Goal: Task Accomplishment & Management: Complete application form

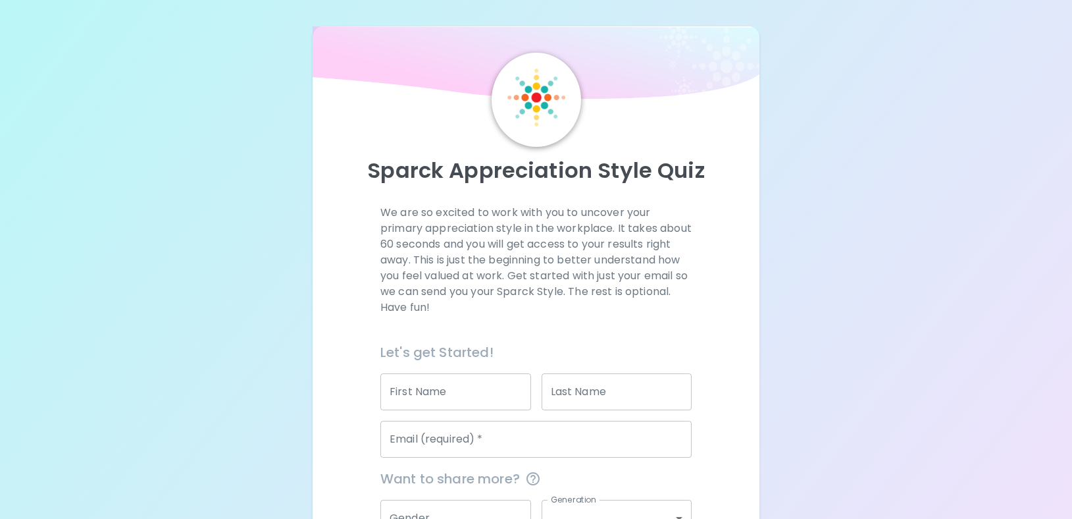
click at [476, 381] on input "First Name" at bounding box center [455, 391] width 151 height 37
type input "[PERSON_NAME]"
click at [526, 449] on input "Email (required)   *" at bounding box center [535, 439] width 311 height 37
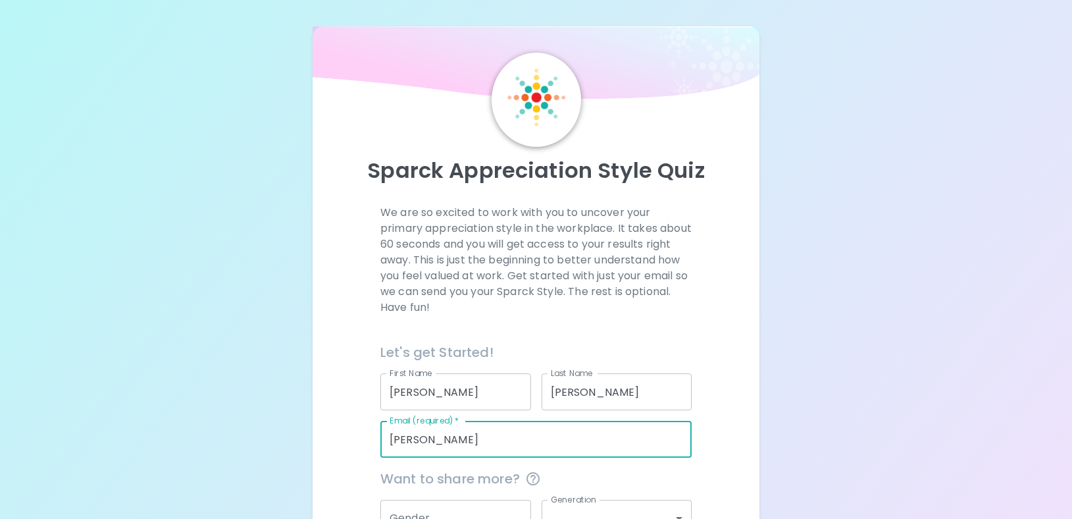
type input "[EMAIL_ADDRESS][DOMAIN_NAME]"
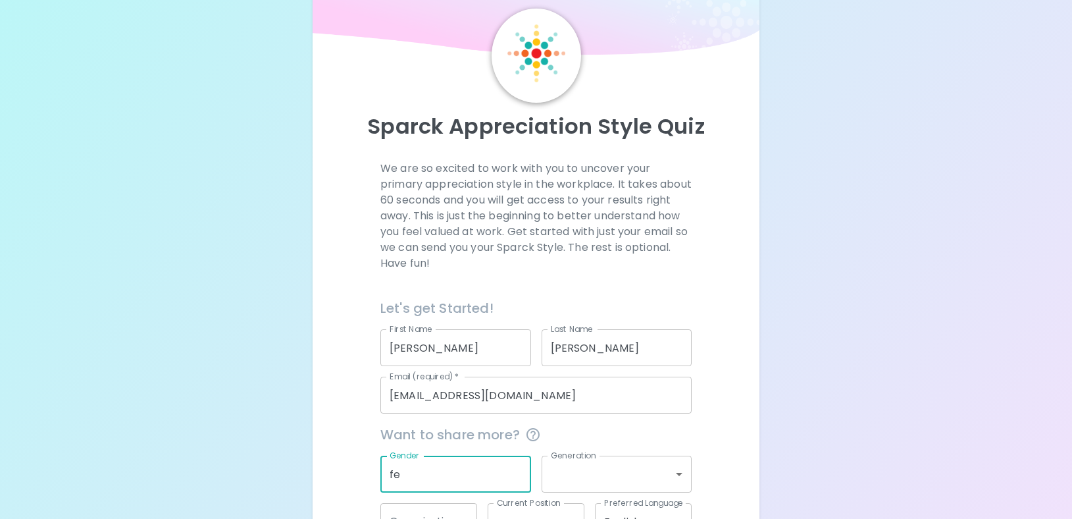
scroll to position [140, 0]
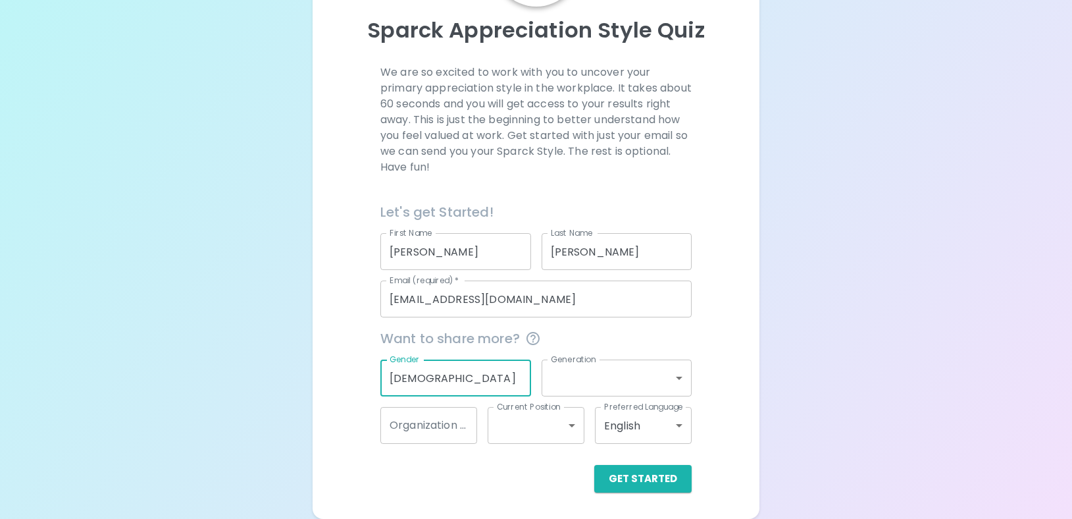
type input "[DEMOGRAPHIC_DATA]"
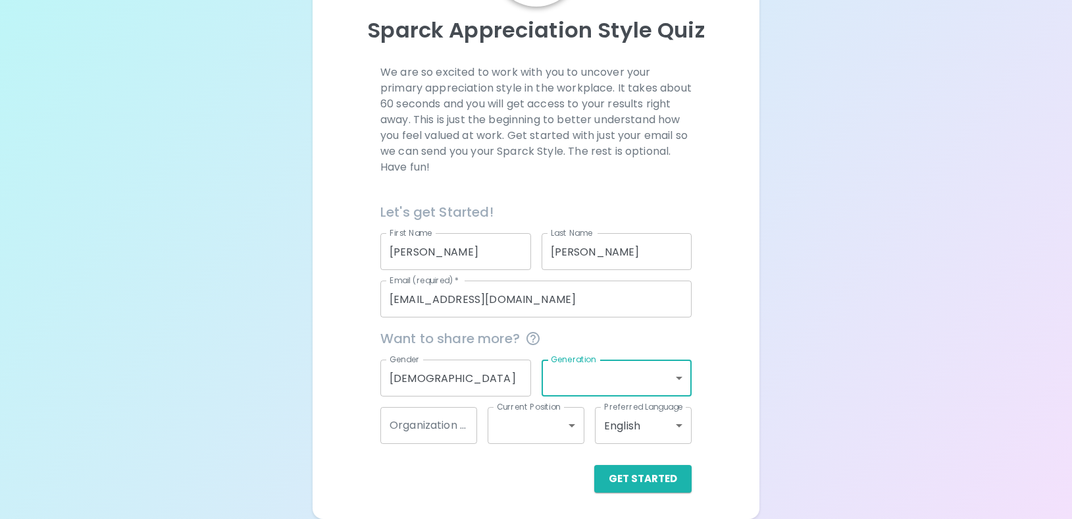
click at [671, 379] on body "Sparck Appreciation Style Quiz We are so excited to work with you to uncover yo…" at bounding box center [536, 189] width 1072 height 659
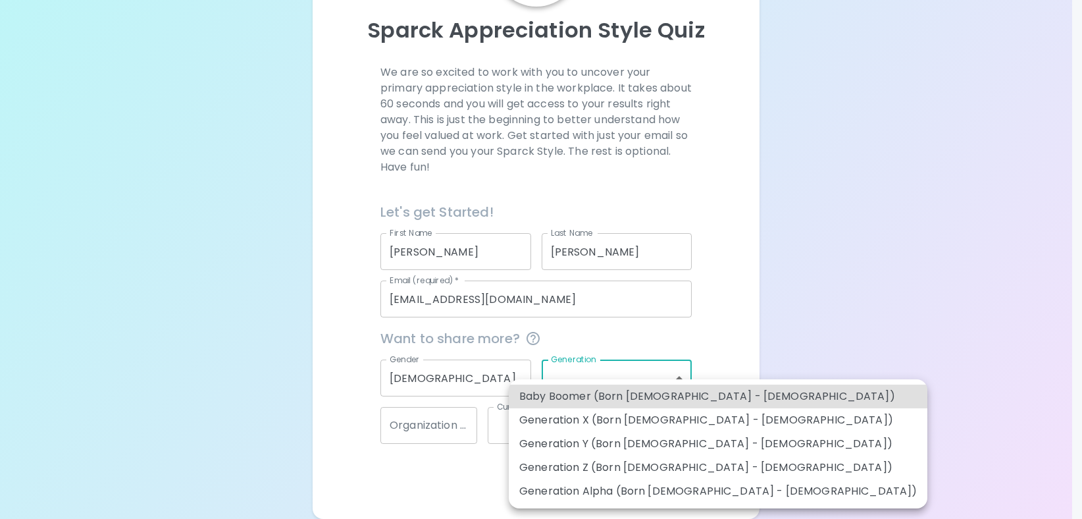
click at [572, 444] on li "Generation Y (Born [DEMOGRAPHIC_DATA] - [DEMOGRAPHIC_DATA])" at bounding box center [718, 444] width 419 height 24
type input "generation_y"
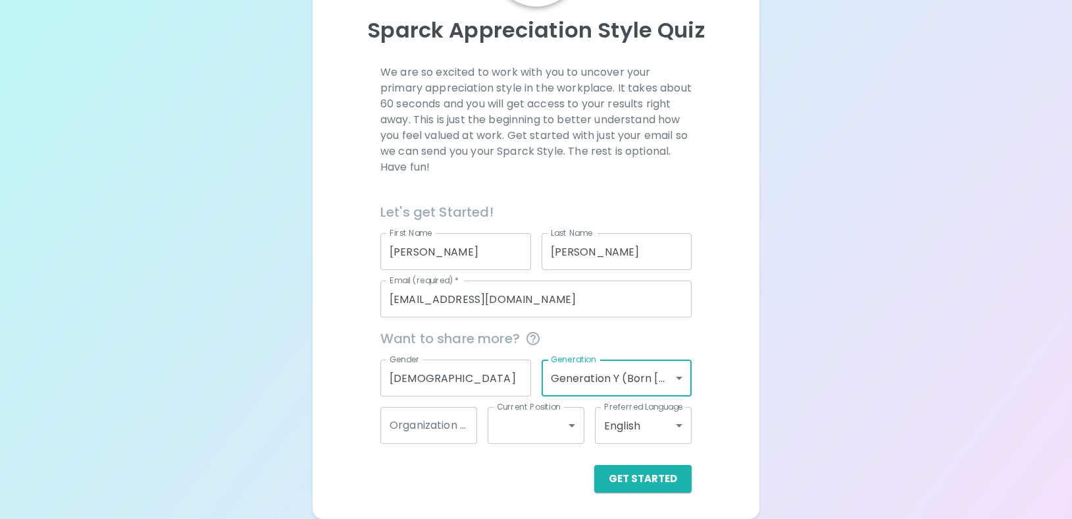
click at [458, 434] on input "Organization Name" at bounding box center [428, 425] width 97 height 37
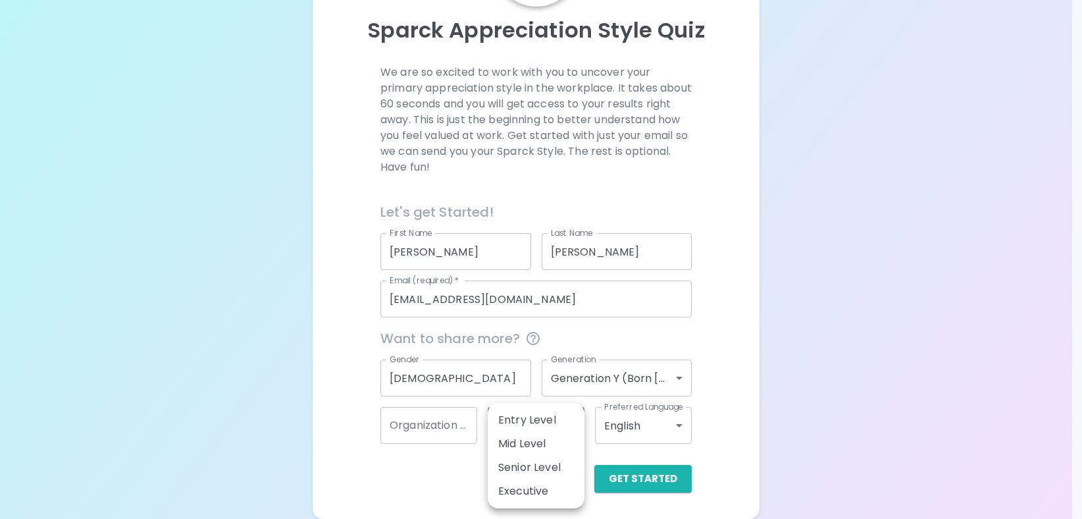
click at [545, 434] on body "Sparck Appreciation Style Quiz We are so excited to work with you to uncover yo…" at bounding box center [541, 189] width 1082 height 659
drag, startPoint x: 448, startPoint y: 471, endPoint x: 476, endPoint y: 465, distance: 29.6
click at [448, 471] on div at bounding box center [541, 259] width 1082 height 519
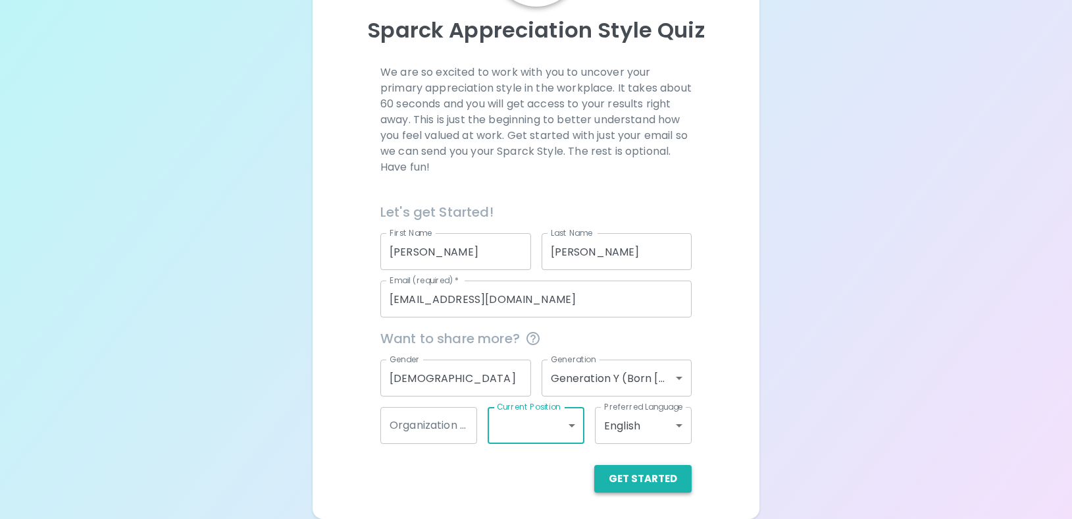
drag, startPoint x: 651, startPoint y: 475, endPoint x: 626, endPoint y: 474, distance: 25.0
click at [651, 475] on button "Get Started" at bounding box center [642, 479] width 97 height 28
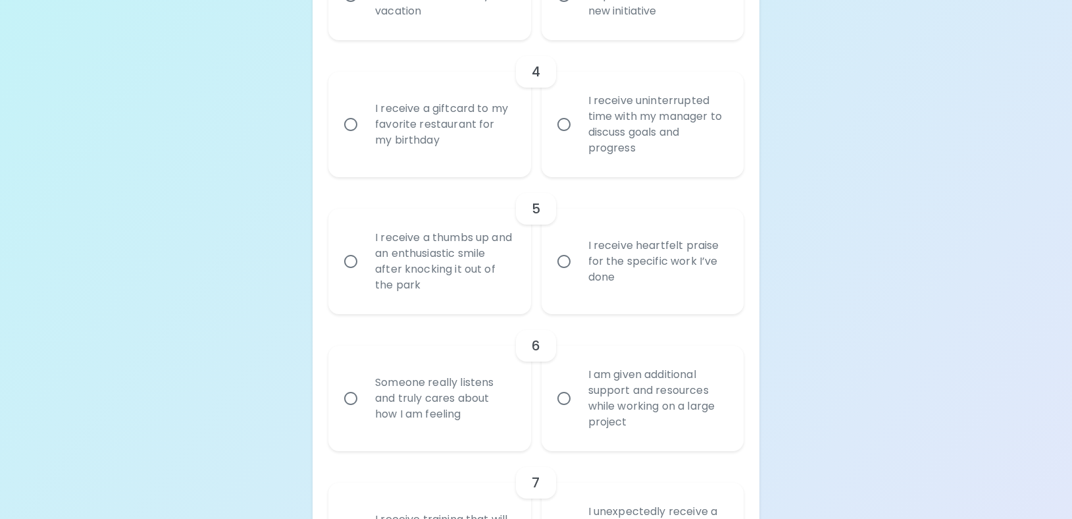
scroll to position [729, 0]
drag, startPoint x: 567, startPoint y: 263, endPoint x: 642, endPoint y: 295, distance: 81.7
click at [567, 263] on input "I receive heartfelt praise for the specific work I’ve done" at bounding box center [564, 261] width 28 height 28
radio input "true"
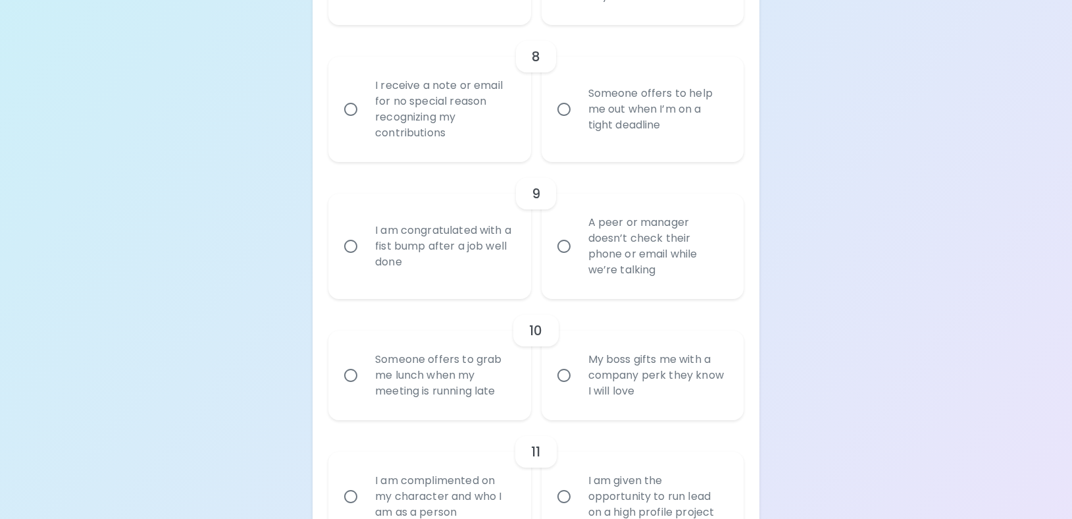
scroll to position [1321, 0]
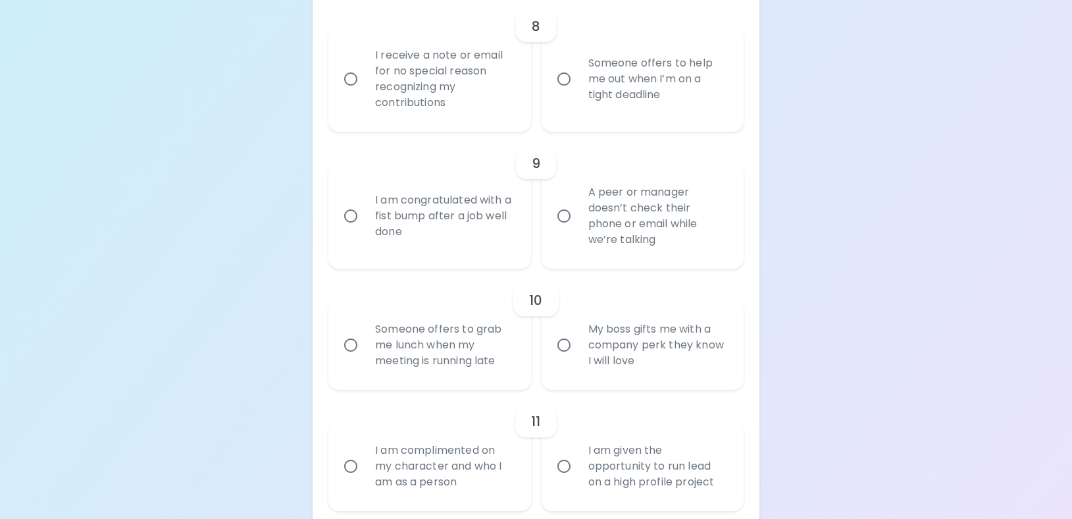
click at [570, 469] on input "I am given the opportunity to run lead on a high profile project" at bounding box center [564, 466] width 28 height 28
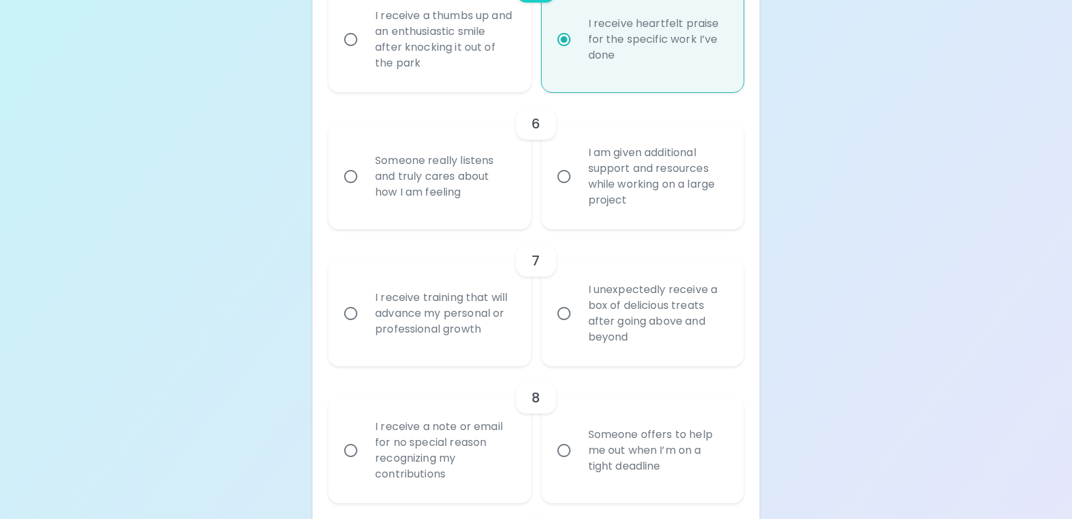
scroll to position [1027, 0]
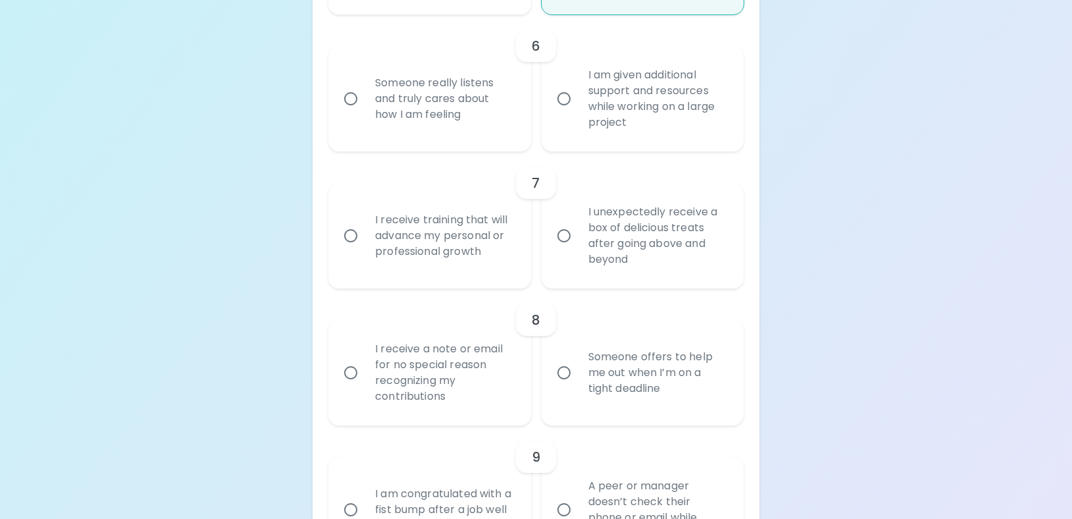
radio input "true"
drag, startPoint x: 347, startPoint y: 374, endPoint x: 330, endPoint y: 397, distance: 28.3
click at [347, 375] on input "I receive a note or email for no special reason recognizing my contributions" at bounding box center [351, 373] width 28 height 28
radio input "false"
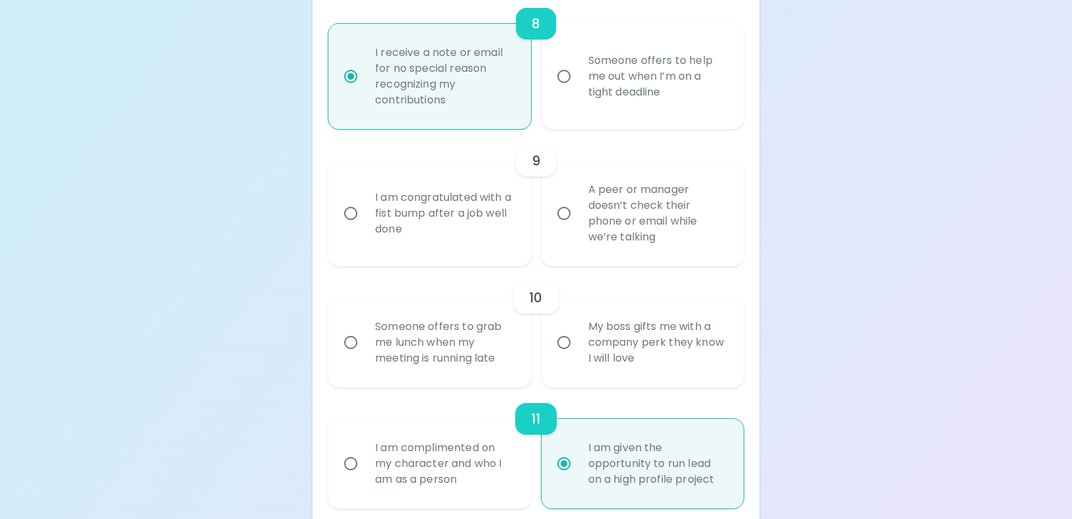
scroll to position [1330, 0]
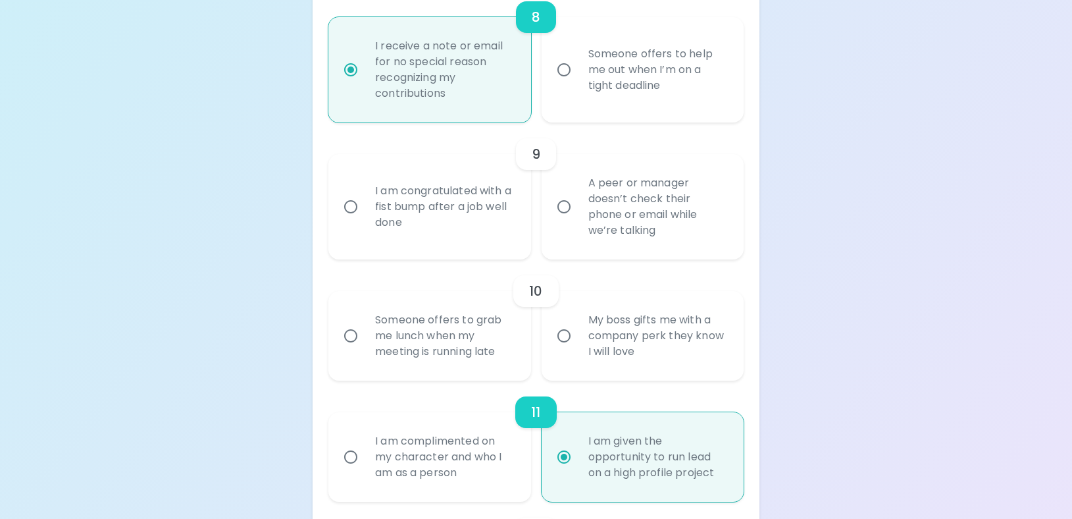
radio input "false"
click at [356, 457] on input "I am complimented on my character and who I am as a person" at bounding box center [351, 457] width 28 height 28
radio input "false"
radio input "true"
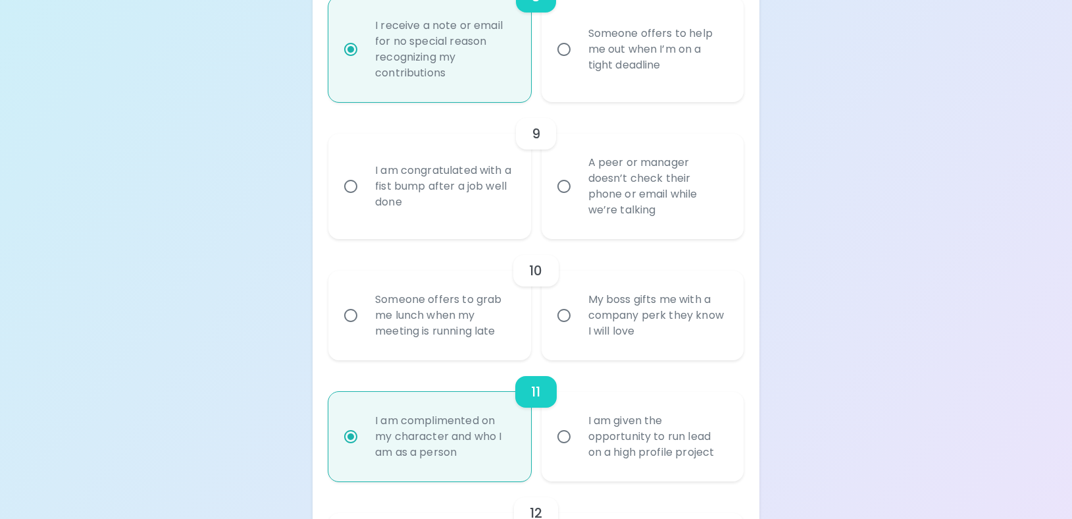
scroll to position [1319, 0]
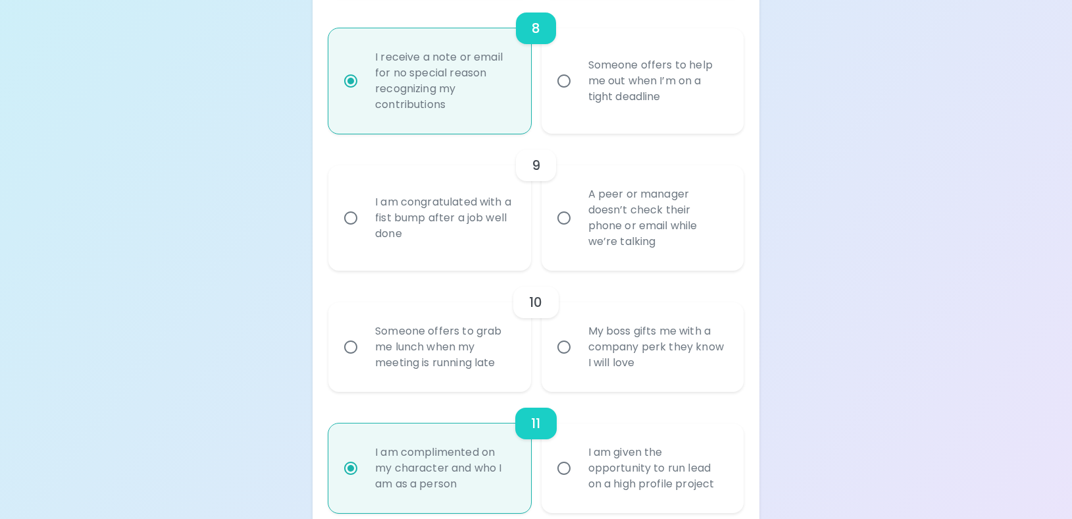
radio input "true"
click at [565, 463] on input "I am given the opportunity to run lead on a high profile project" at bounding box center [564, 468] width 28 height 28
radio input "false"
radio input "true"
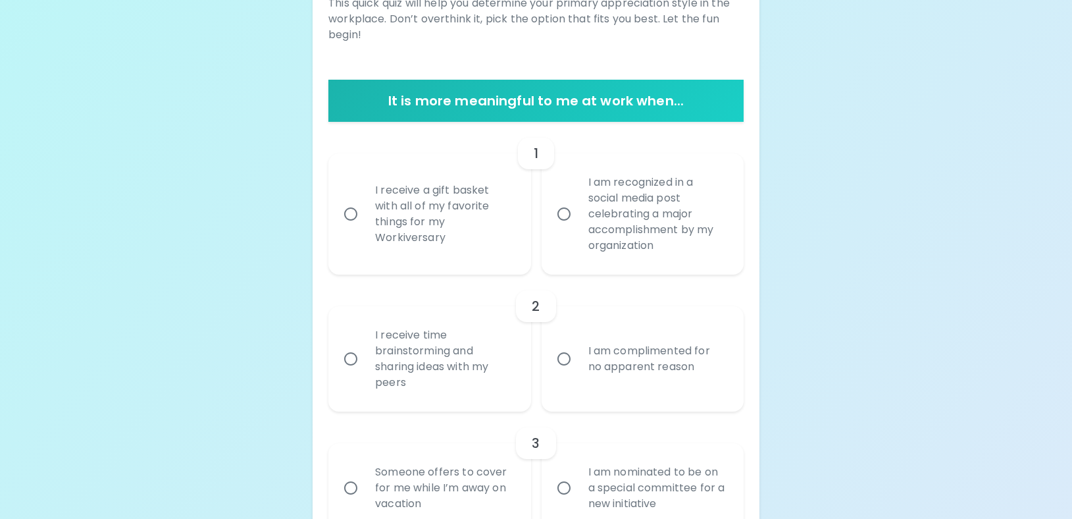
scroll to position [234, 0]
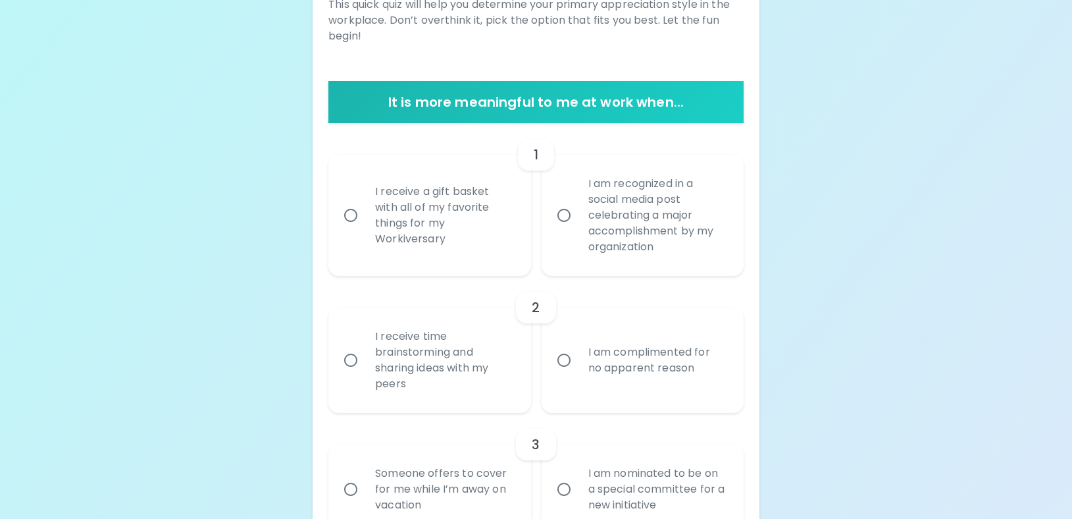
radio input "true"
click at [562, 217] on input "I am recognized in a social media post celebrating a major accomplishment by my…" at bounding box center [564, 215] width 28 height 28
radio input "false"
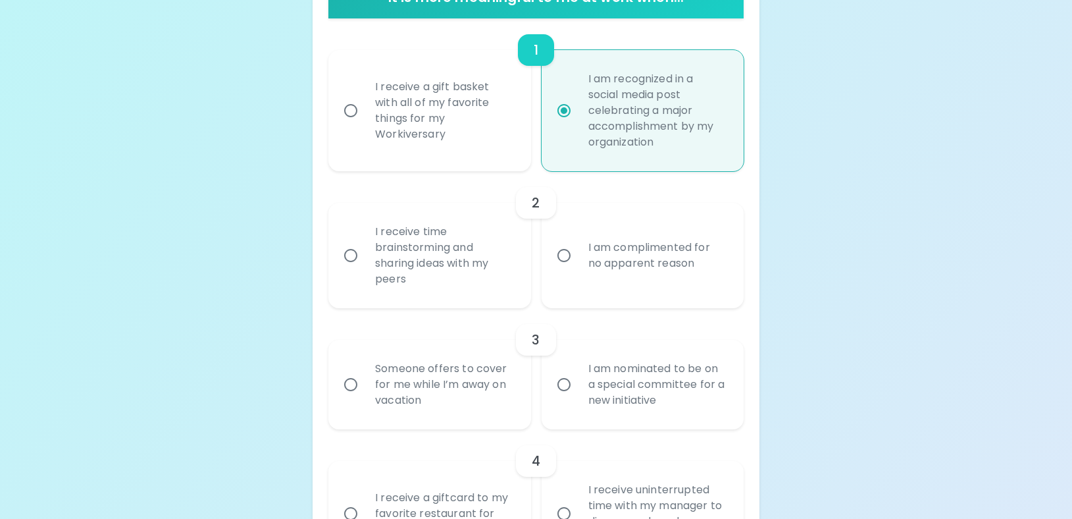
scroll to position [340, 0]
radio input "true"
click at [561, 252] on input "I am complimented for no apparent reason" at bounding box center [564, 255] width 28 height 28
radio input "false"
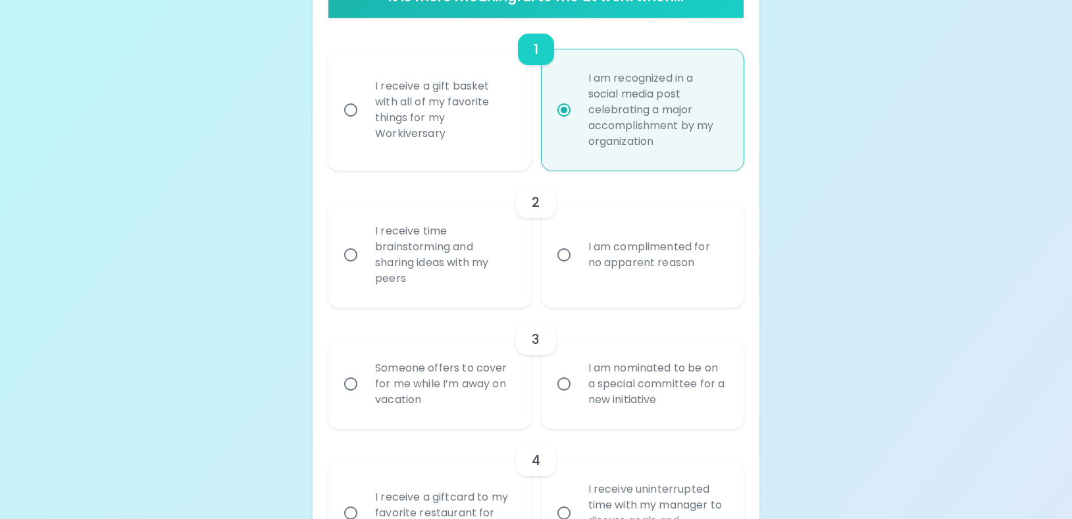
radio input "false"
radio input "true"
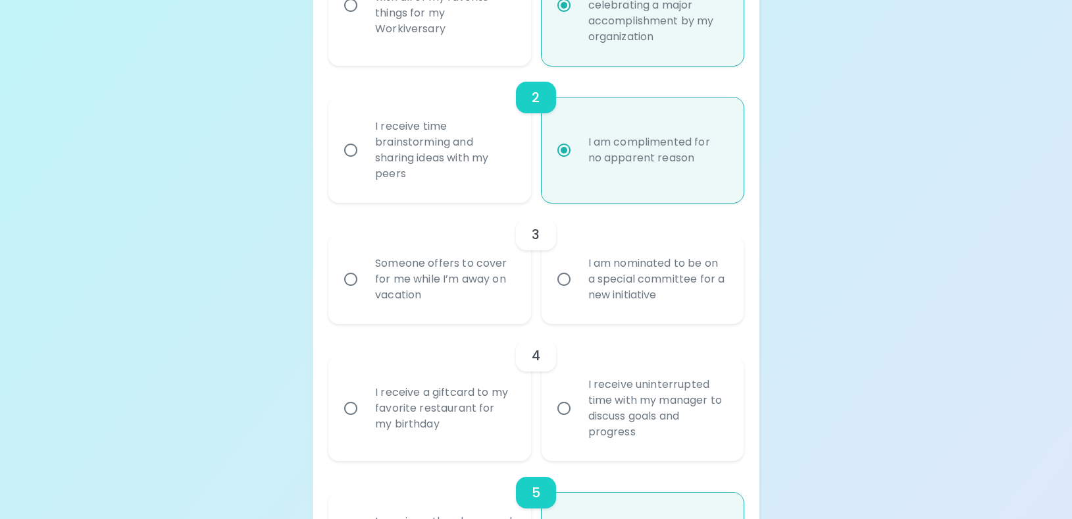
scroll to position [445, 0]
radio input "true"
click at [562, 281] on input "I am nominated to be on a special committee for a new initiative" at bounding box center [564, 279] width 28 height 28
radio input "false"
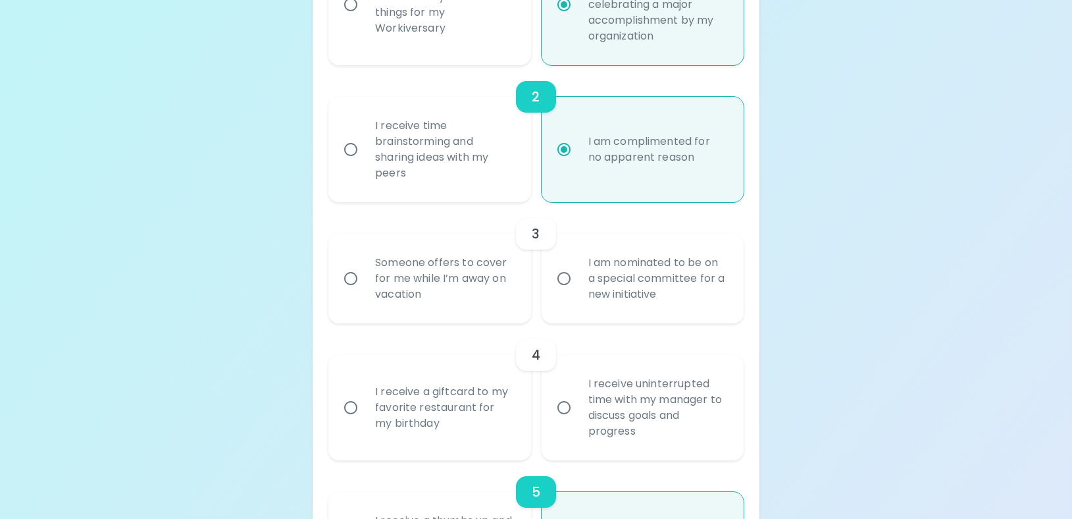
radio input "false"
radio input "true"
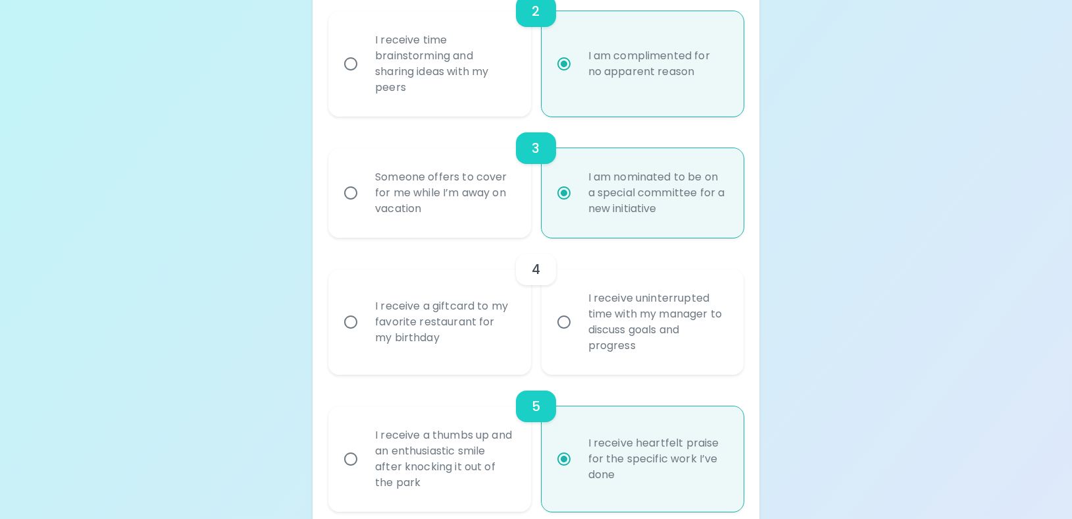
scroll to position [550, 0]
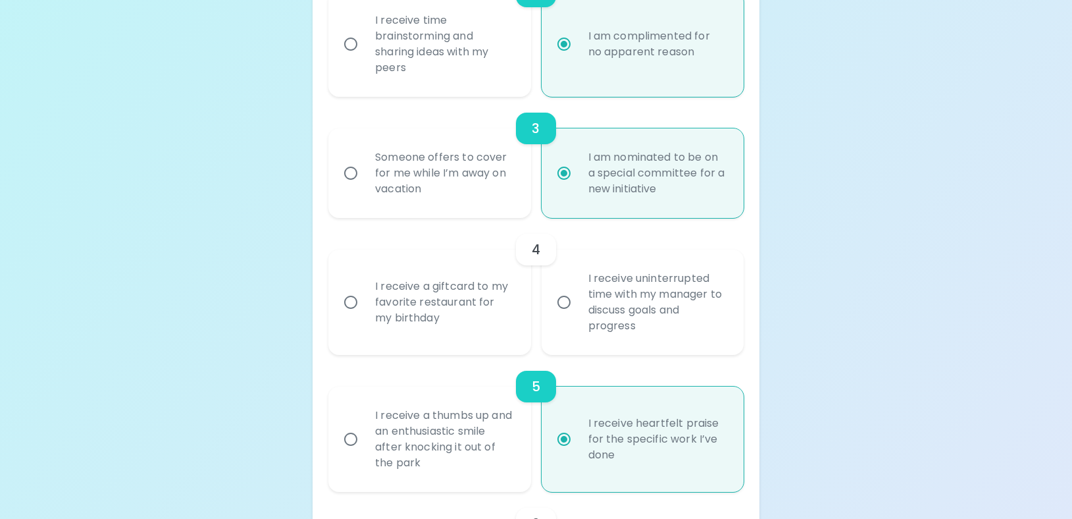
radio input "true"
click at [566, 306] on input "I receive uninterrupted time with my manager to discuss goals and progress" at bounding box center [564, 302] width 28 height 28
radio input "false"
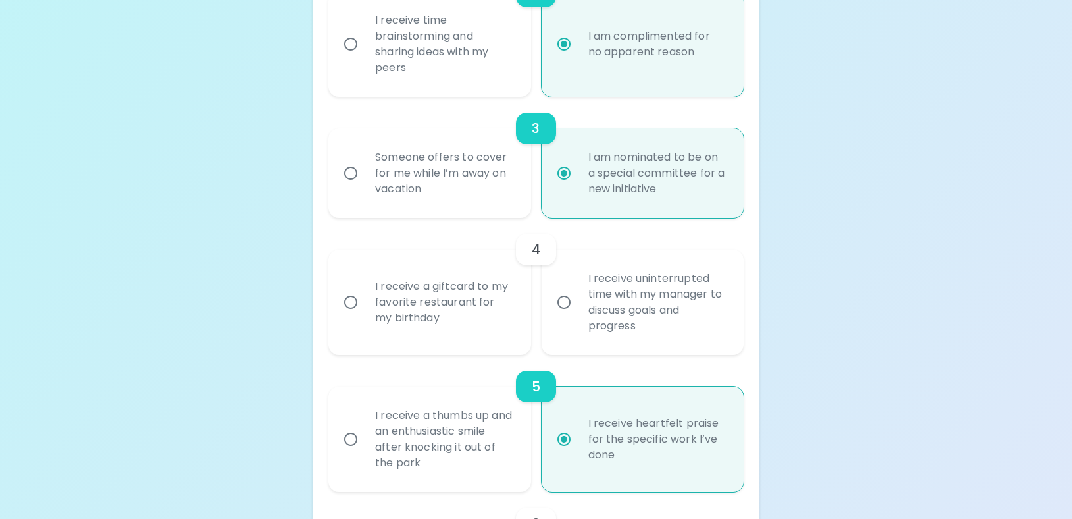
radio input "false"
radio input "true"
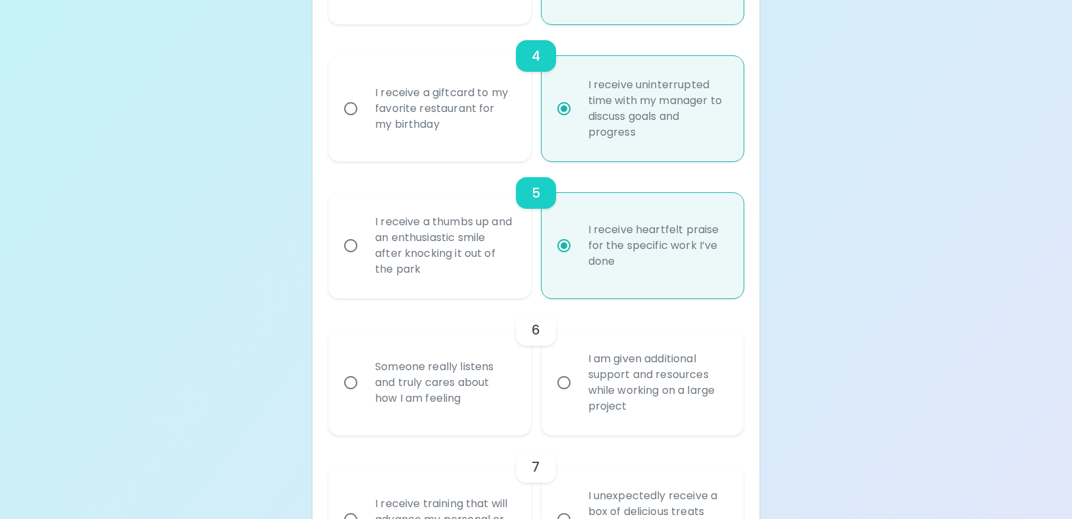
scroll to position [795, 0]
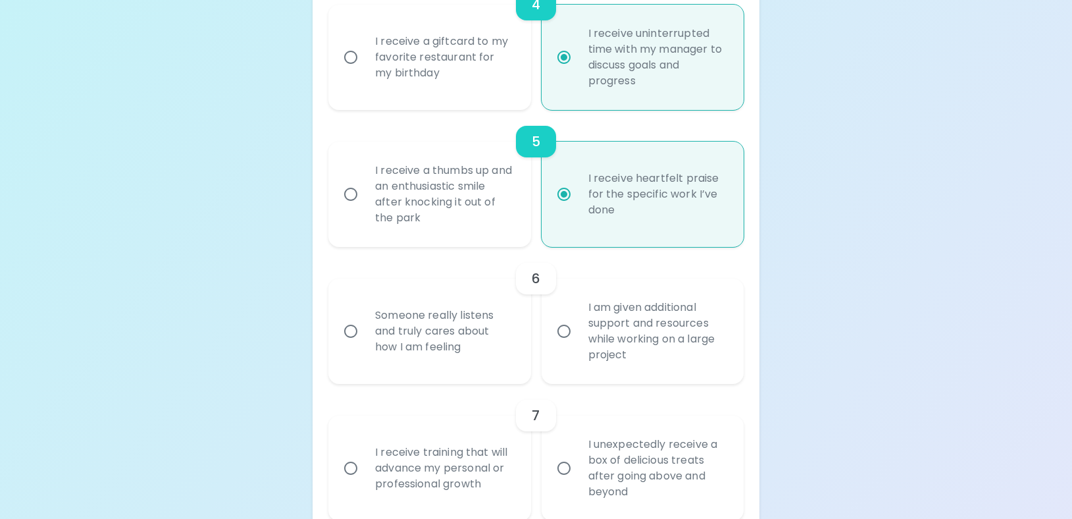
radio input "true"
click at [353, 334] on input "Someone really listens and truly cares about how I am feeling" at bounding box center [351, 331] width 28 height 28
radio input "false"
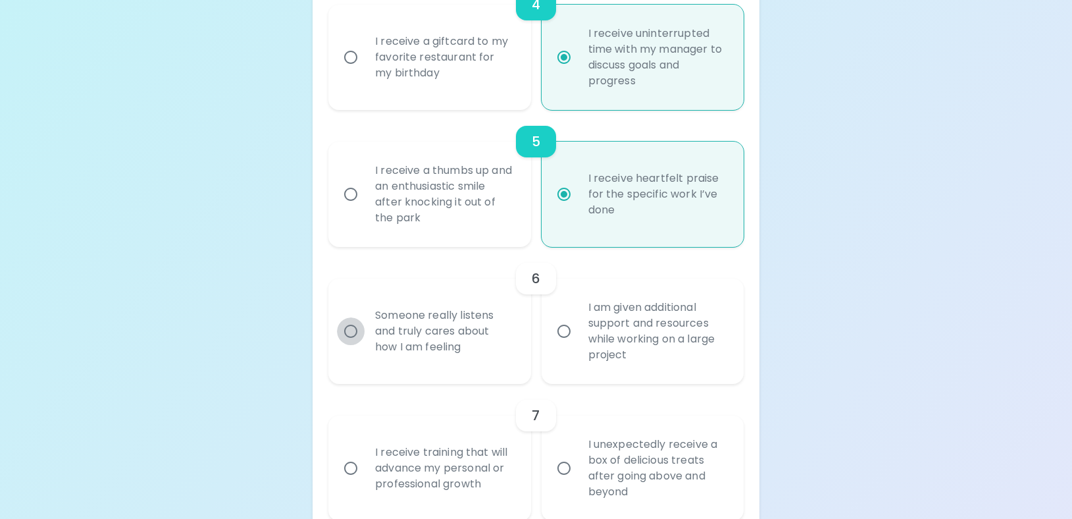
radio input "false"
radio input "true"
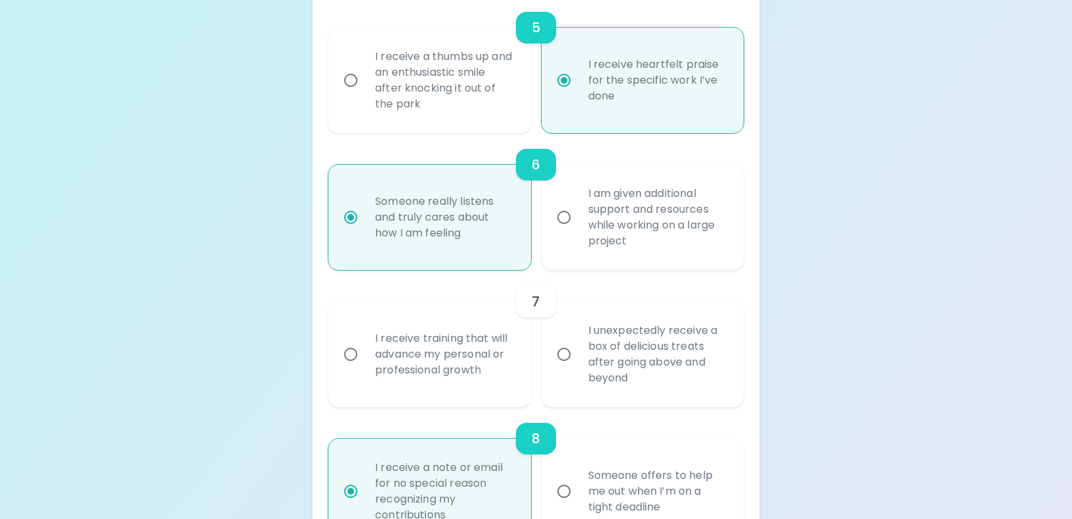
scroll to position [922, 0]
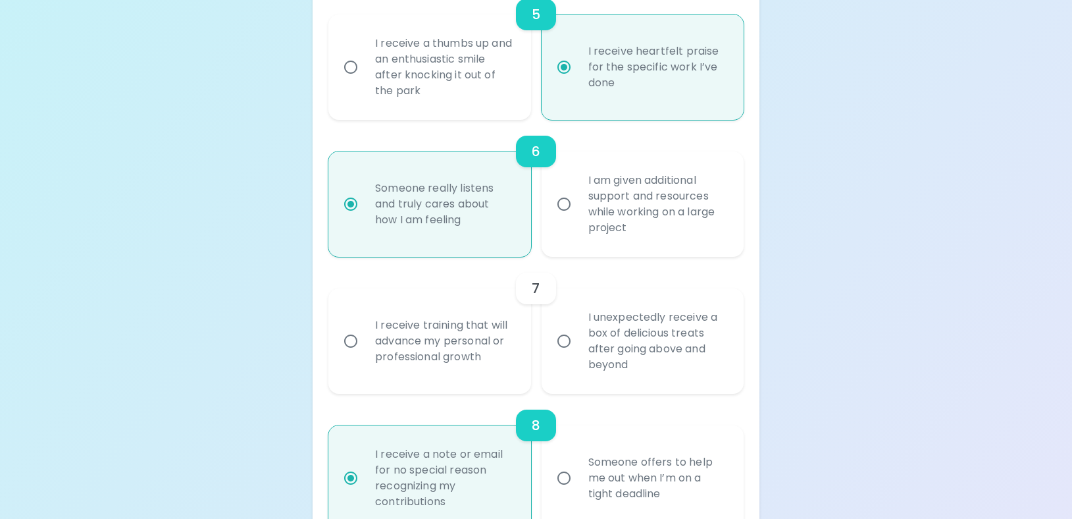
radio input "true"
click at [357, 342] on input "I receive training that will advance my personal or professional growth" at bounding box center [351, 341] width 28 height 28
radio input "false"
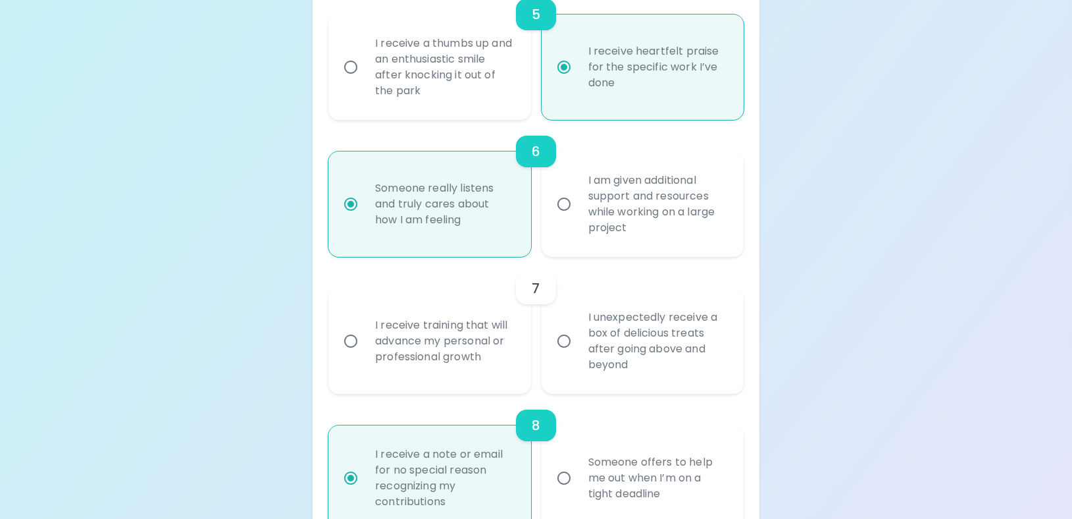
radio input "false"
radio input "true"
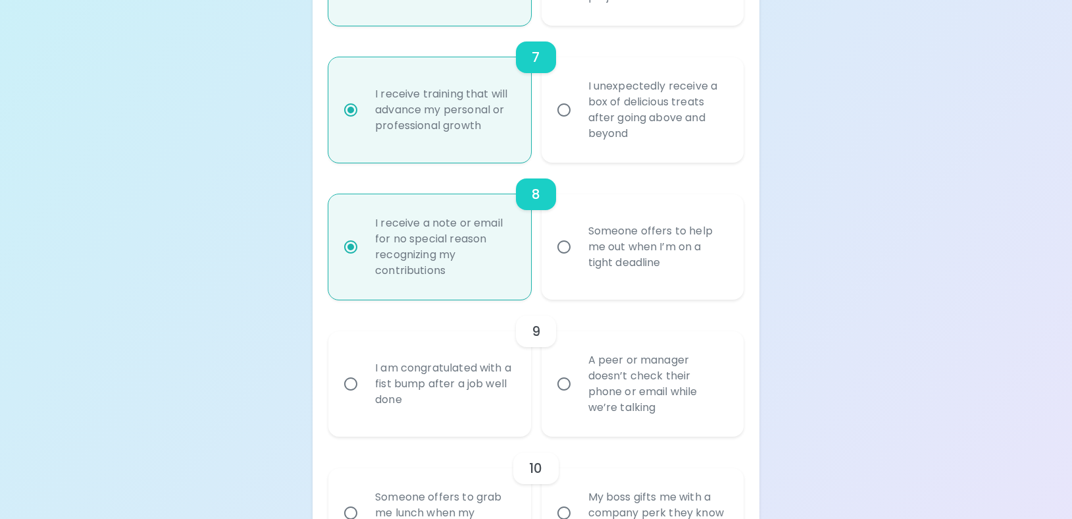
scroll to position [1156, 0]
radio input "true"
click at [361, 382] on input "I am congratulated with a fist bump after a job well done" at bounding box center [351, 381] width 28 height 28
radio input "false"
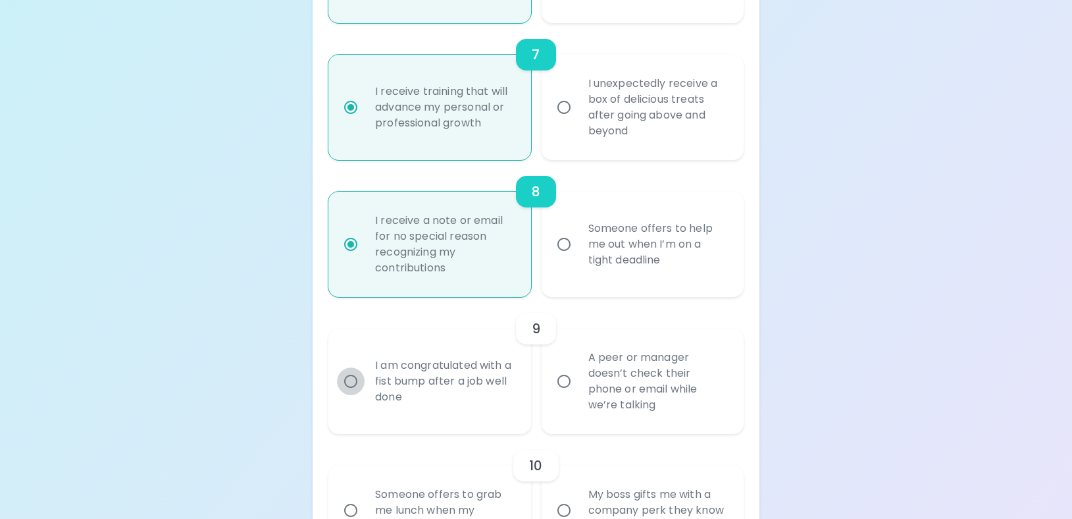
radio input "false"
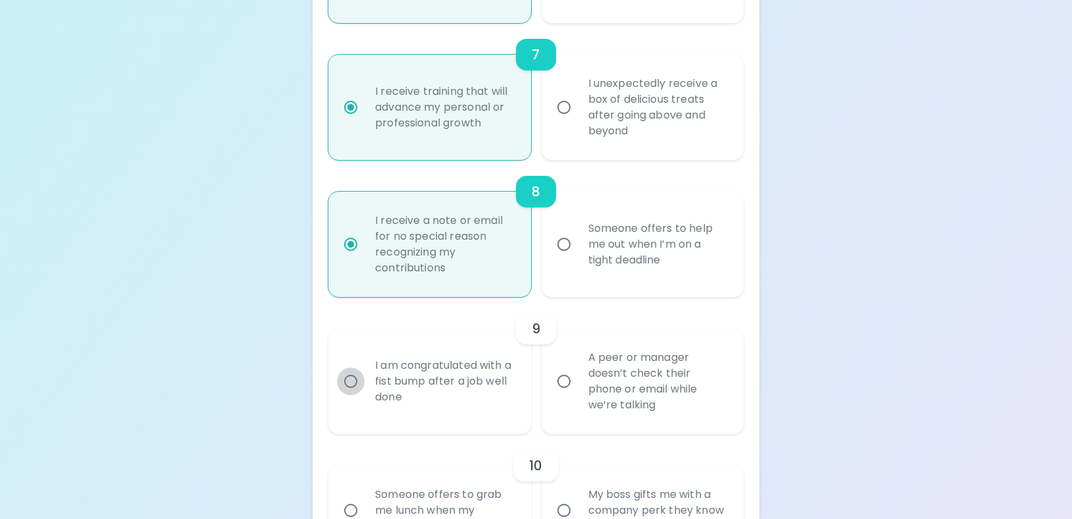
radio input "false"
radio input "true"
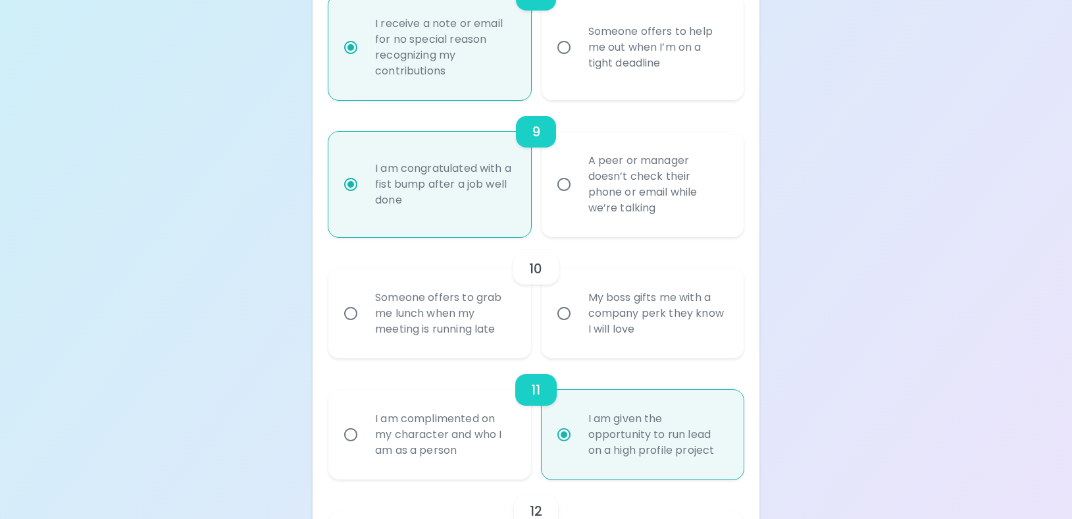
scroll to position [1359, 0]
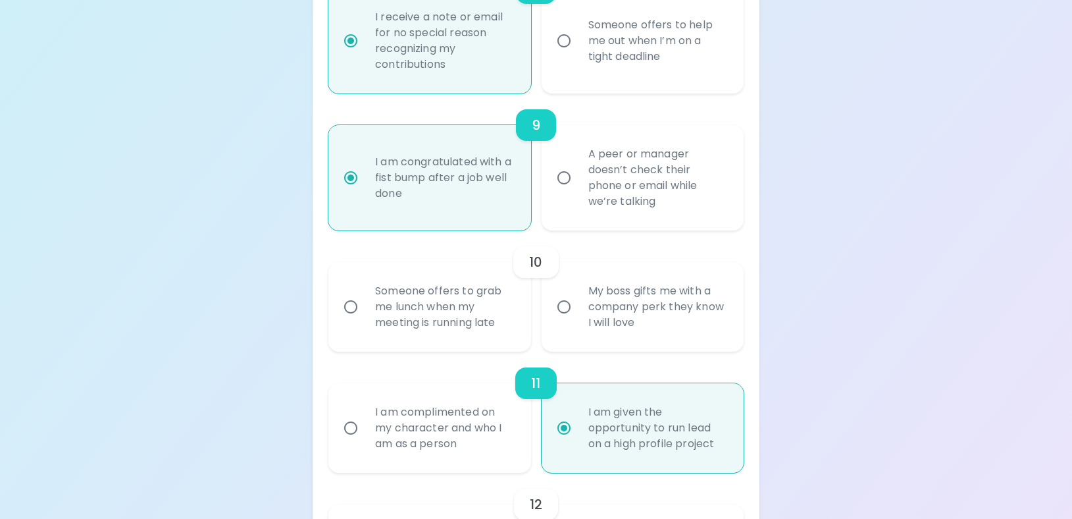
radio input "true"
click at [565, 307] on input "My boss gifts me with a company perk they know I will love" at bounding box center [564, 307] width 28 height 28
radio input "false"
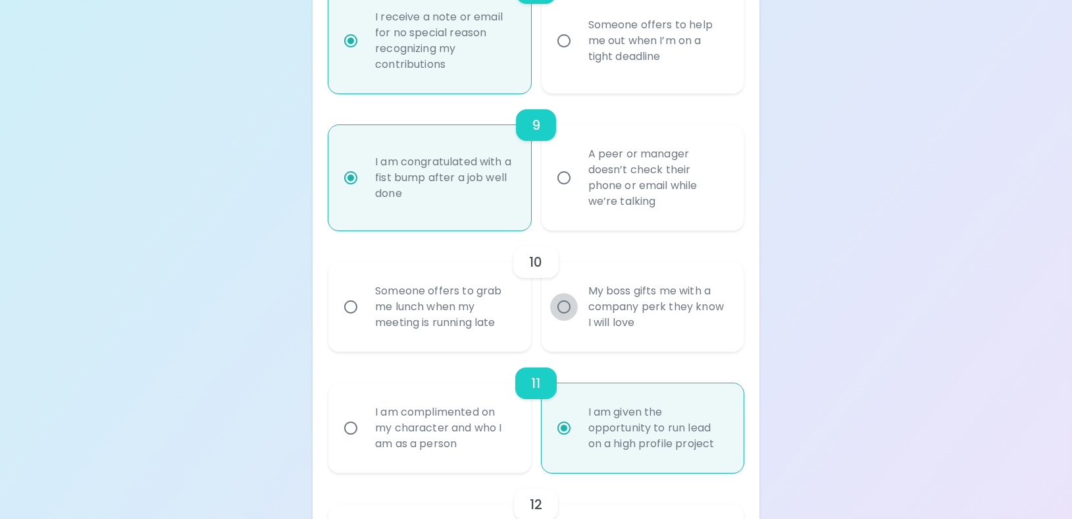
radio input "false"
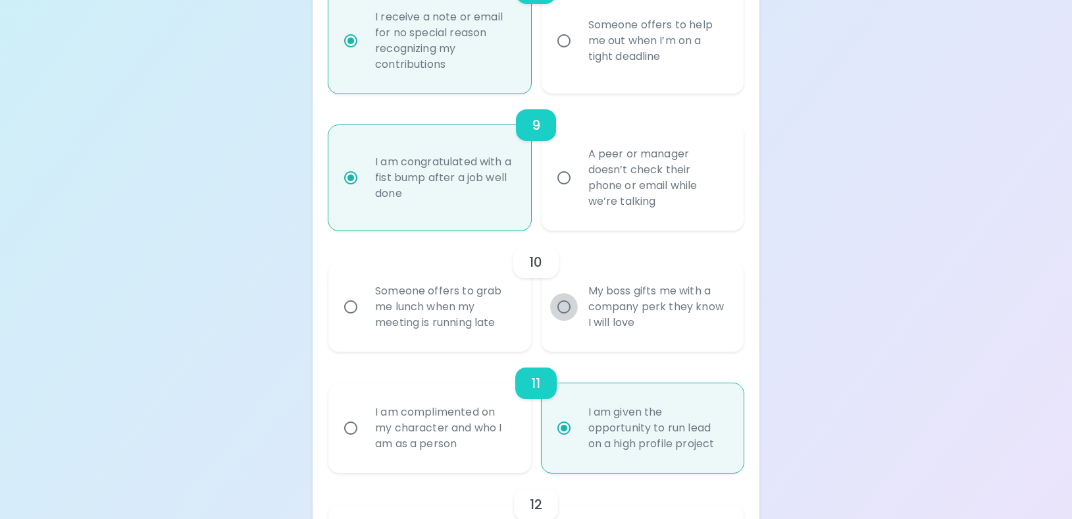
radio input "false"
radio input "true"
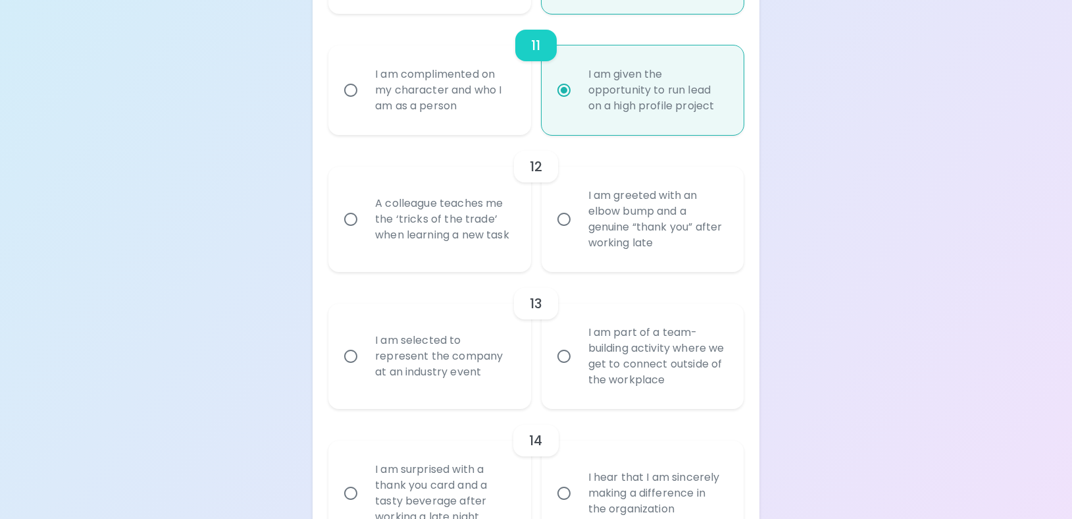
scroll to position [1708, 0]
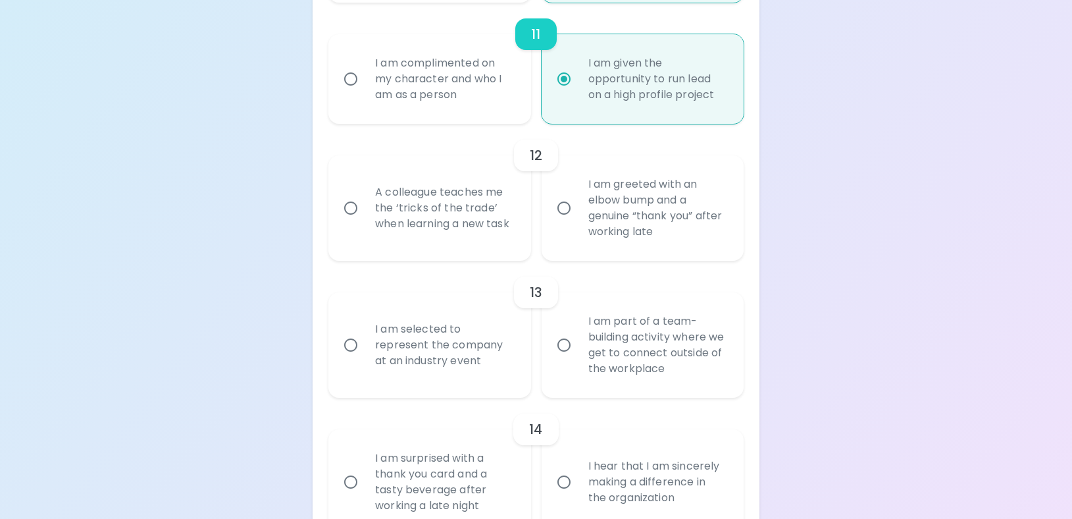
radio input "true"
drag, startPoint x: 353, startPoint y: 209, endPoint x: 355, endPoint y: 222, distance: 13.3
click at [353, 210] on input "A colleague teaches me the ‘tricks of the trade’ when learning a new task" at bounding box center [351, 208] width 28 height 28
radio input "false"
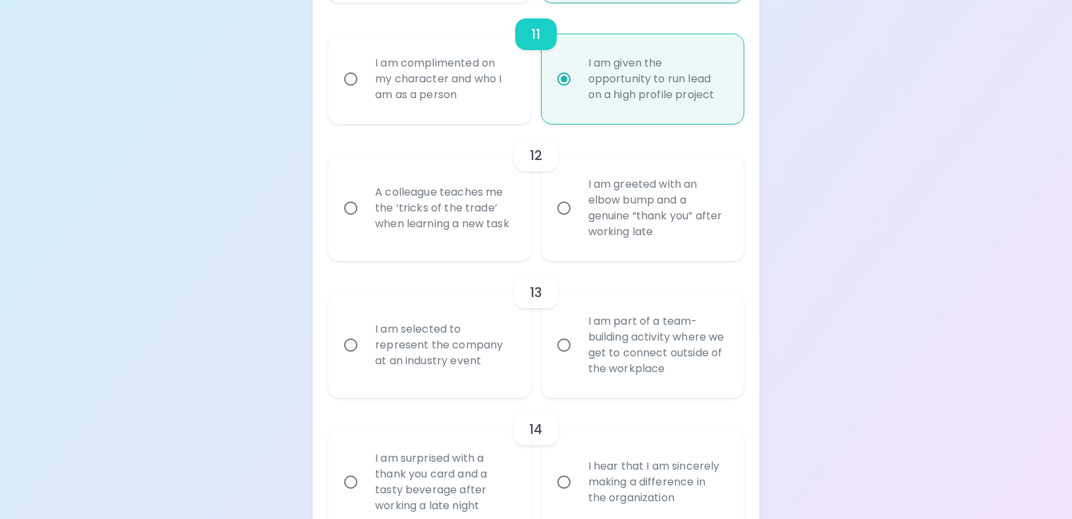
radio input "false"
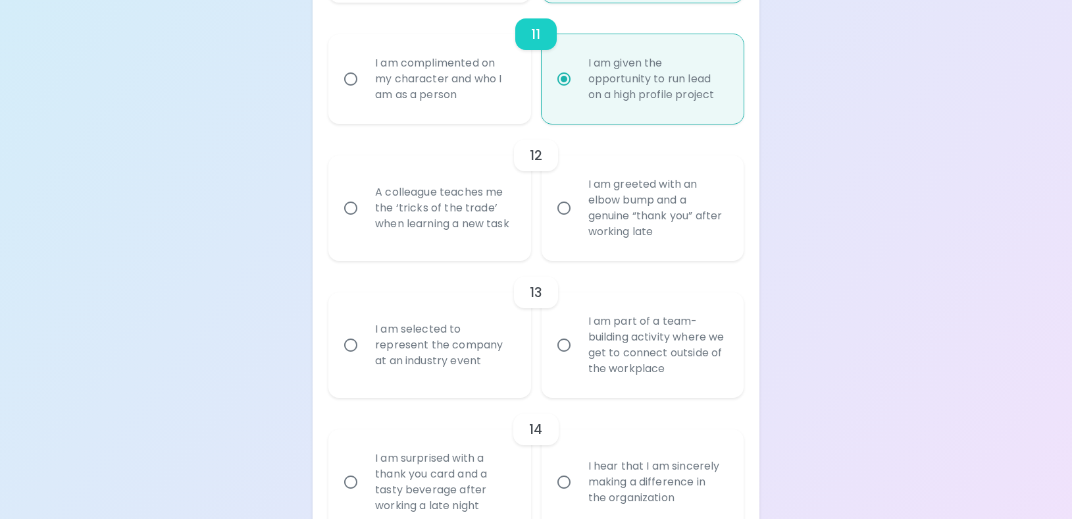
radio input "false"
radio input "true"
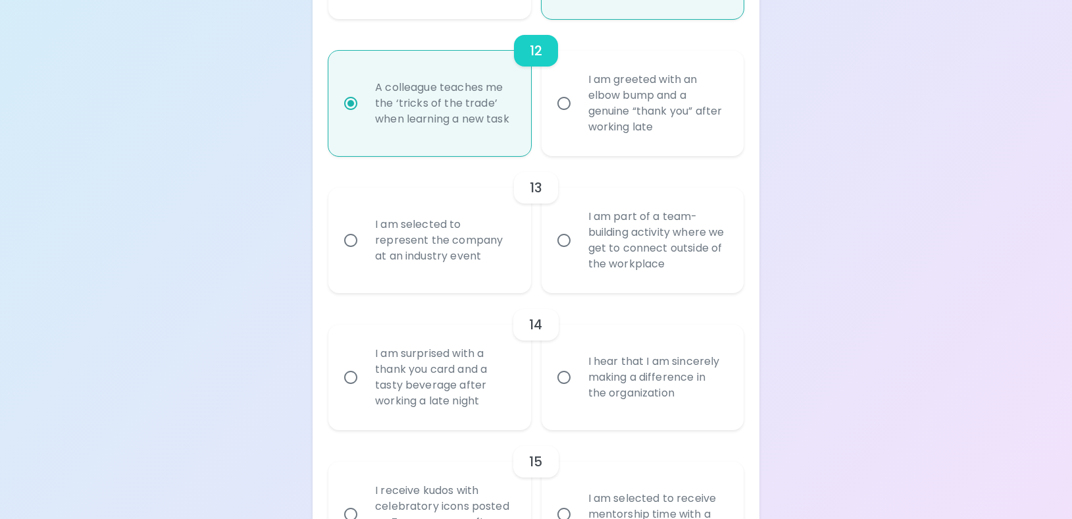
scroll to position [1813, 0]
radio input "true"
click at [563, 242] on input "I am part of a team-building activity where we get to connect outside of the wo…" at bounding box center [564, 240] width 28 height 28
radio input "false"
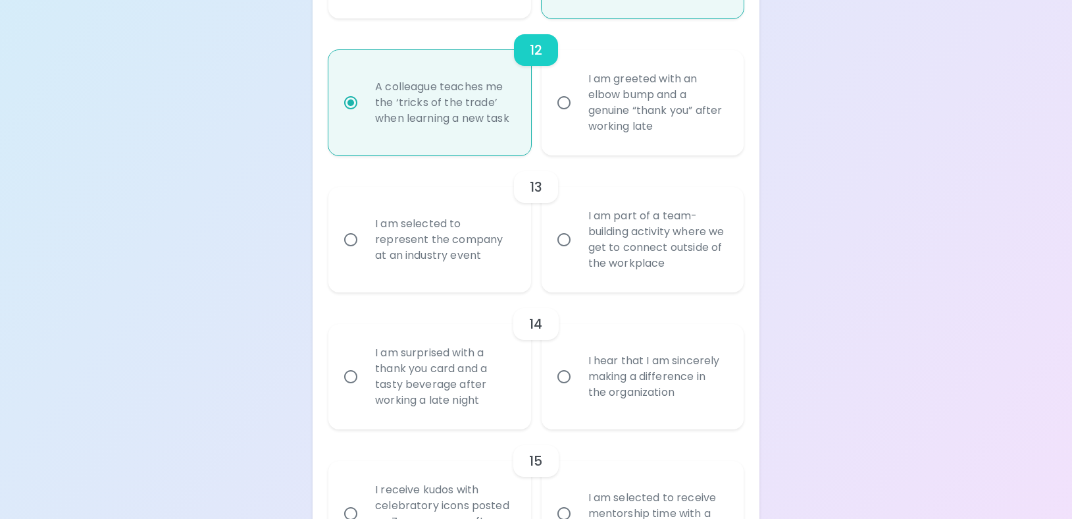
radio input "false"
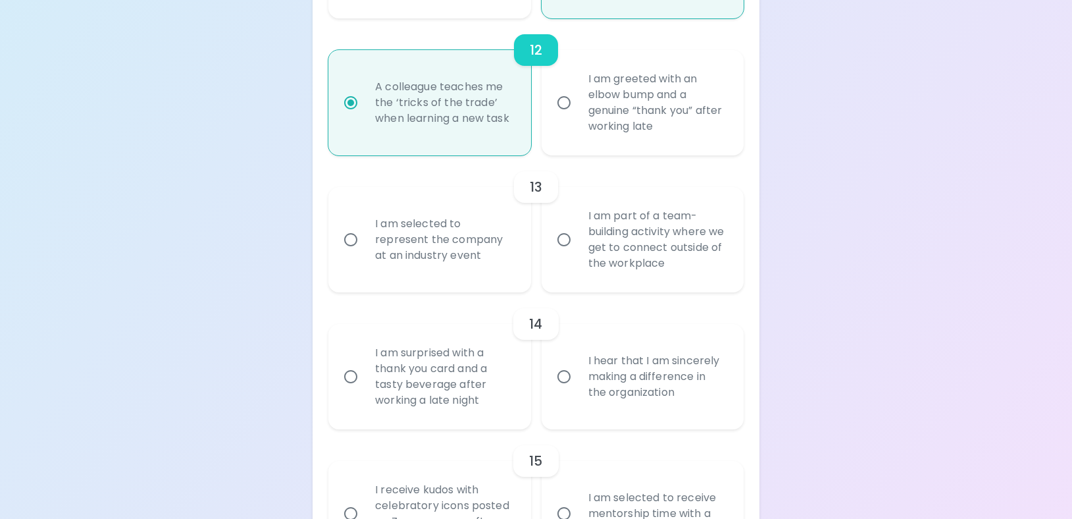
radio input "false"
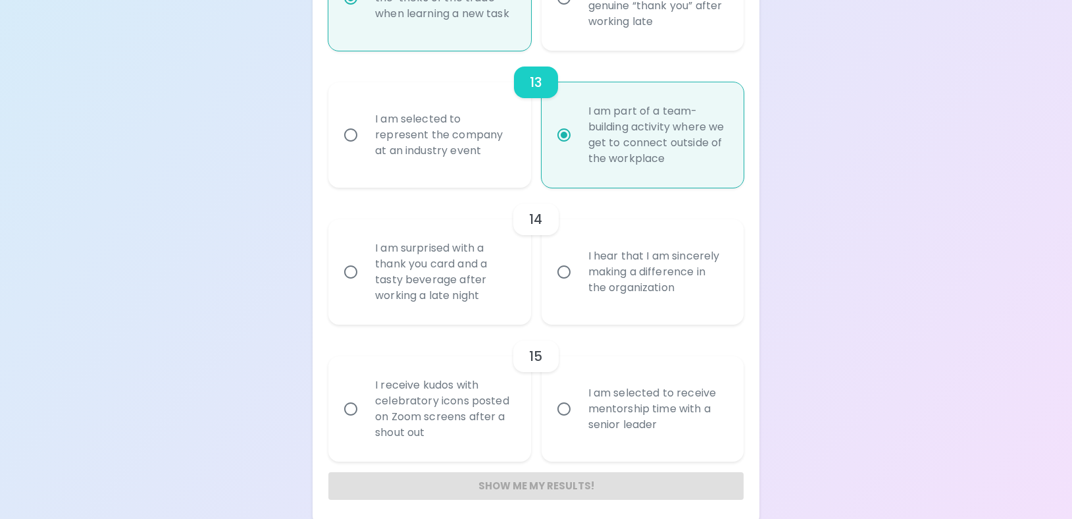
scroll to position [1918, 0]
radio input "true"
click at [563, 273] on input "I hear that I am sincerely making a difference in the organization" at bounding box center [564, 271] width 28 height 28
radio input "false"
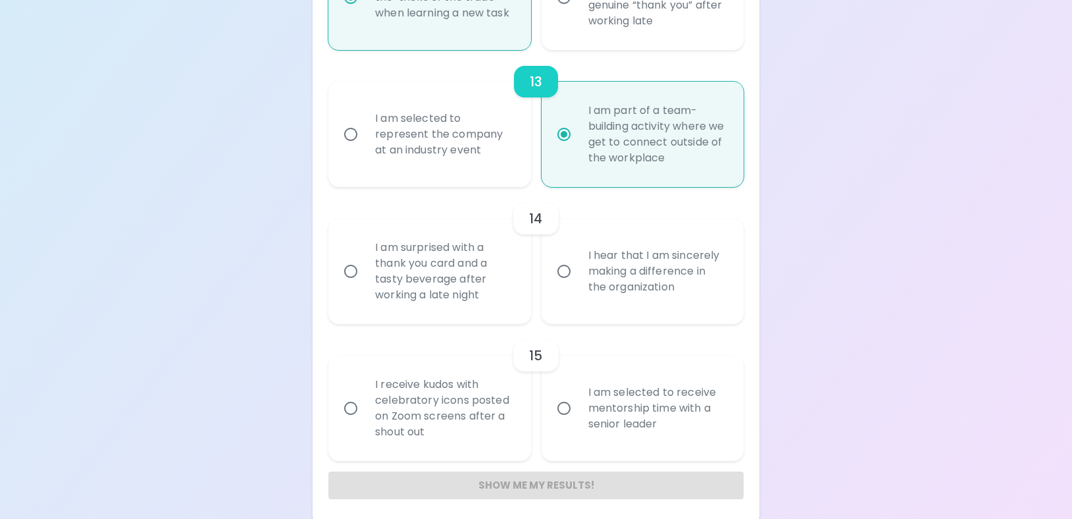
radio input "false"
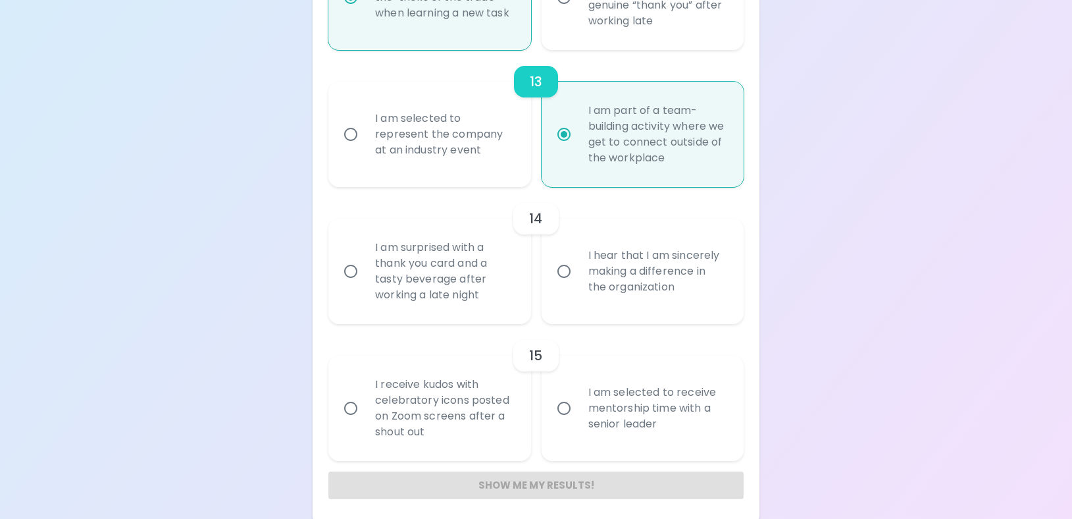
radio input "false"
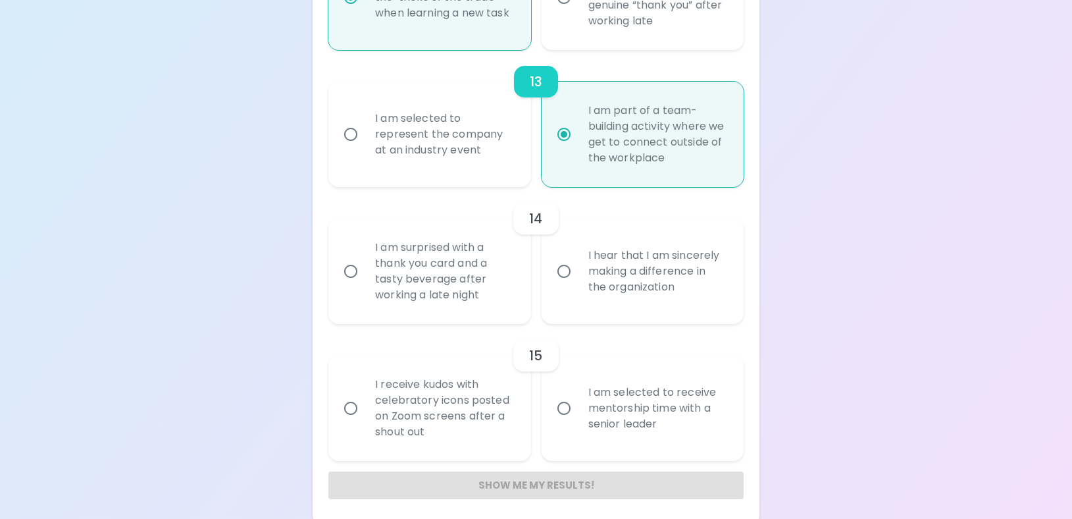
scroll to position [1925, 0]
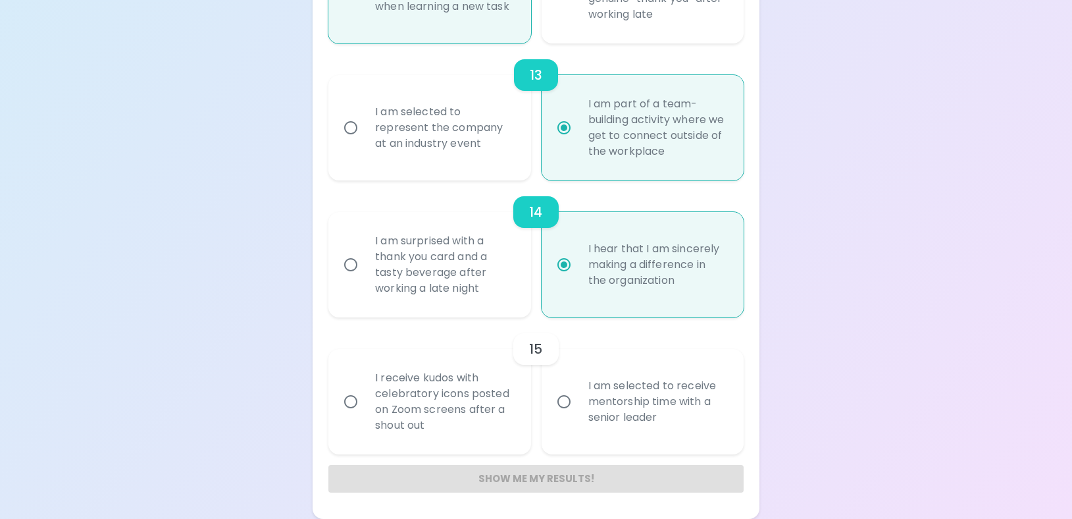
radio input "true"
drag, startPoint x: 561, startPoint y: 401, endPoint x: 552, endPoint y: 428, distance: 29.1
click at [561, 400] on input "I am selected to receive mentorship time with a senior leader" at bounding box center [564, 402] width 28 height 28
radio input "false"
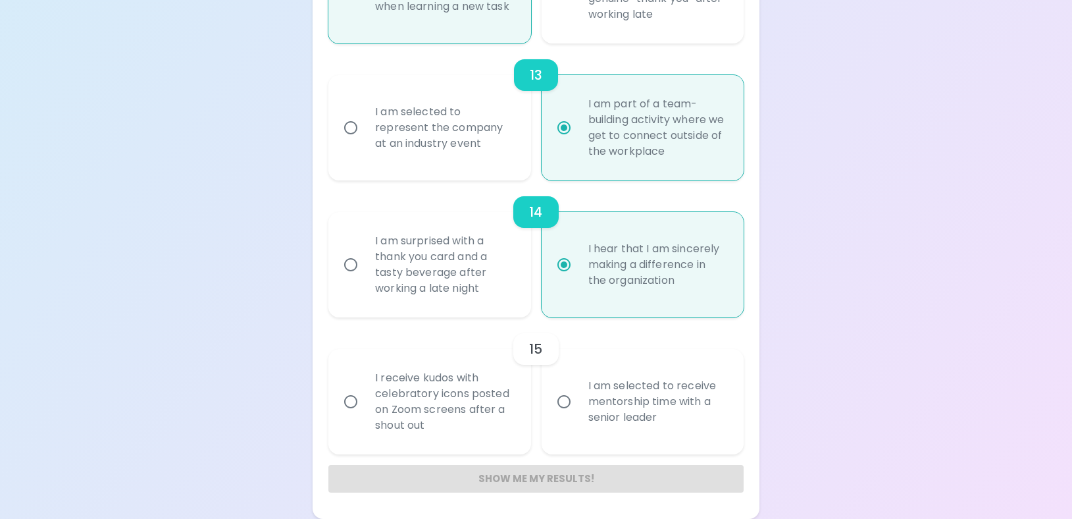
radio input "false"
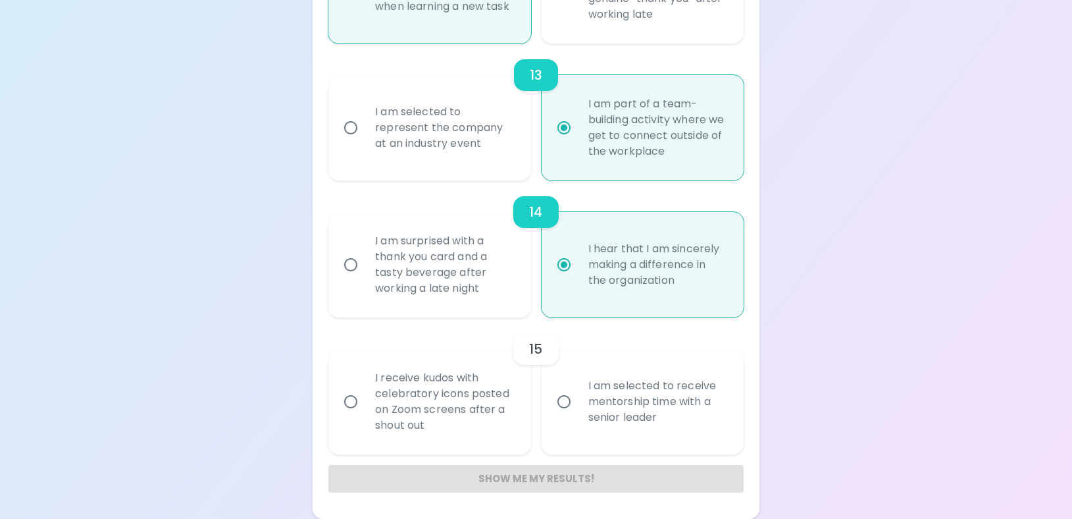
radio input "false"
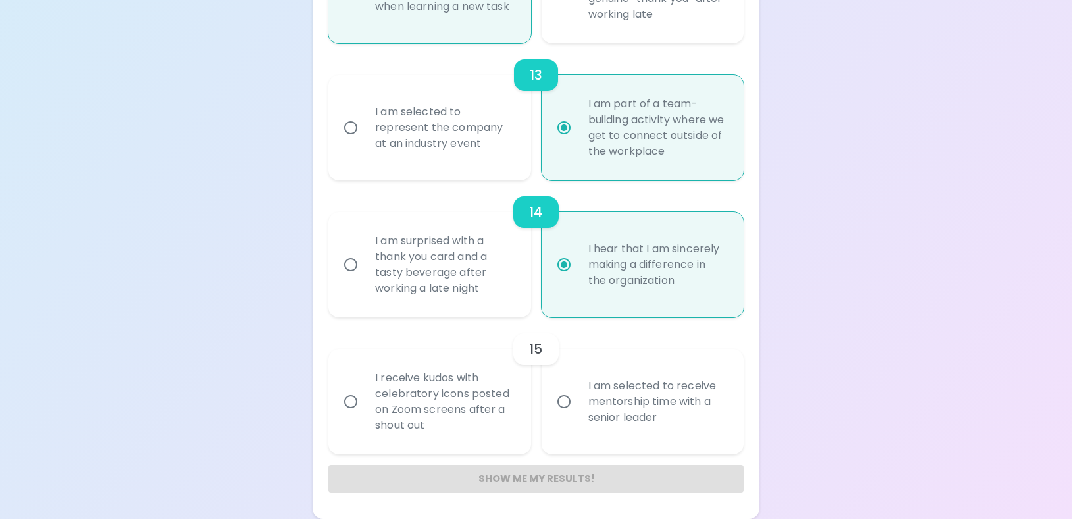
radio input "false"
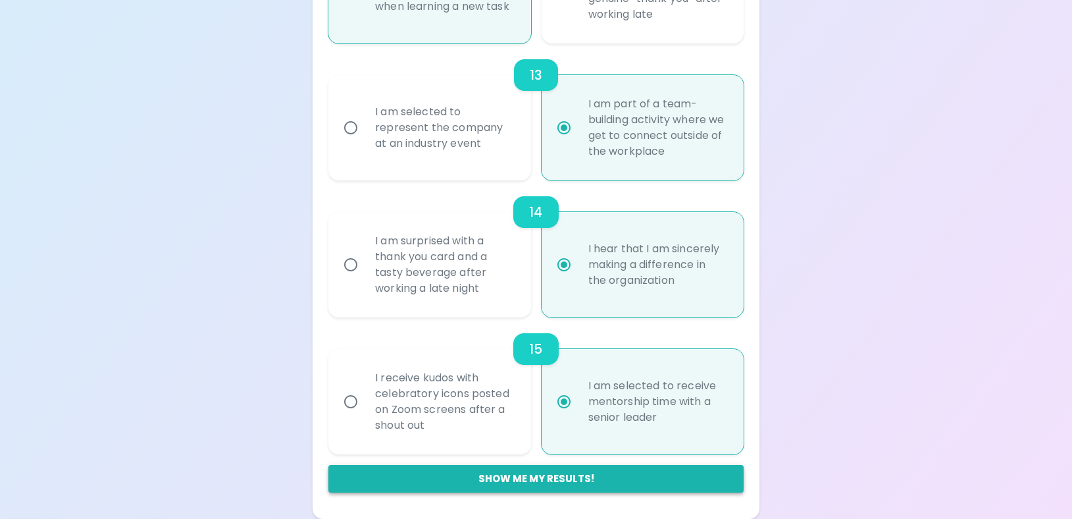
radio input "true"
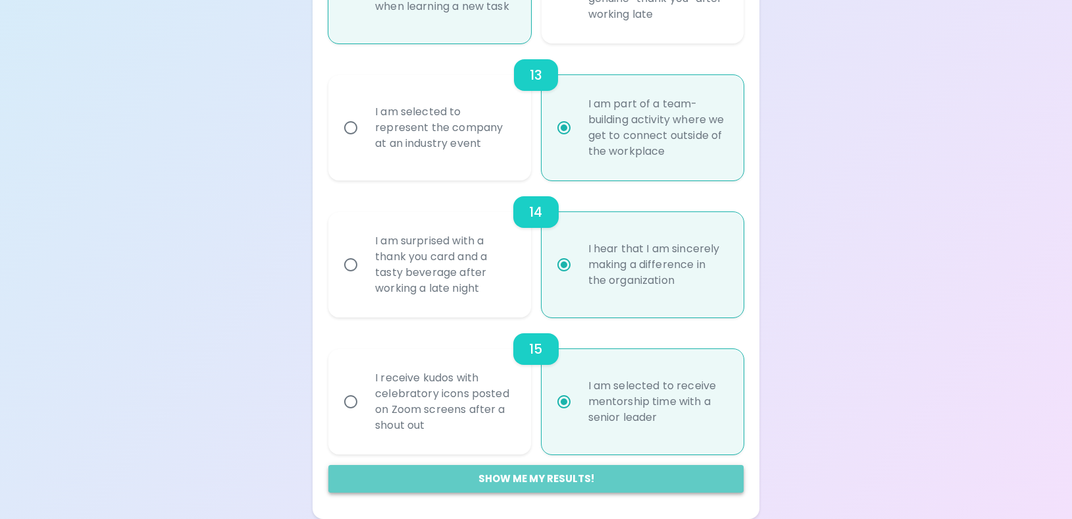
click at [554, 471] on button "Show me my results!" at bounding box center [535, 479] width 415 height 28
radio input "false"
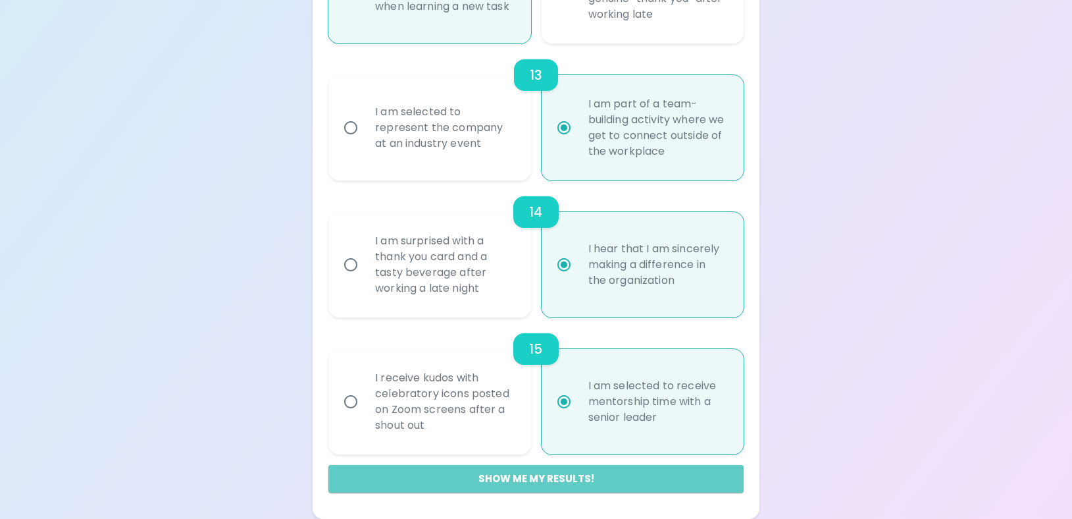
radio input "false"
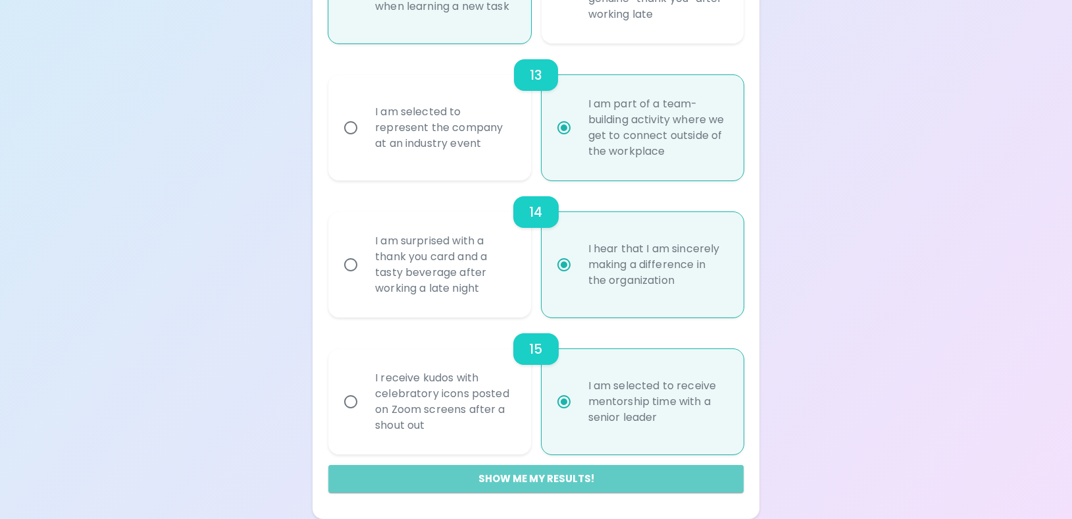
radio input "false"
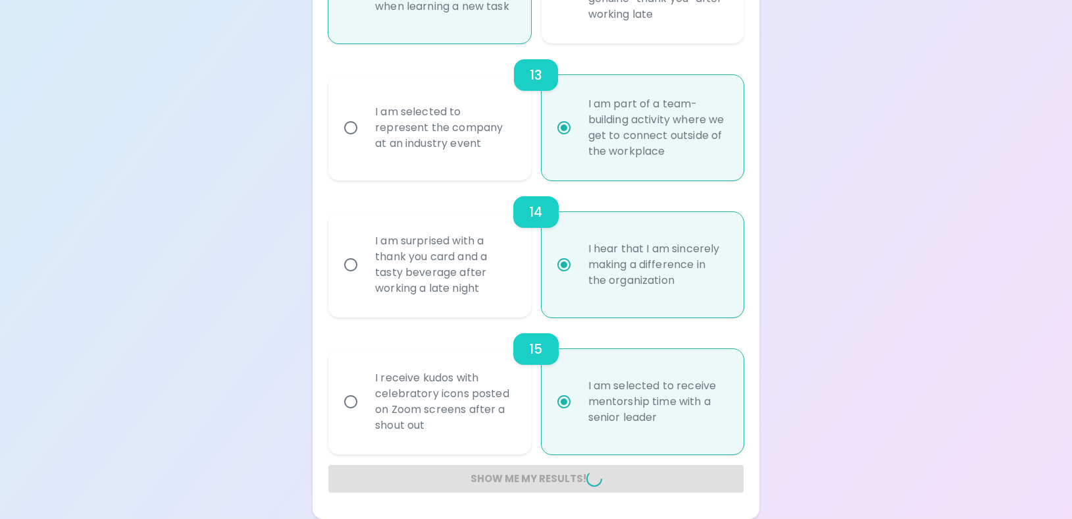
radio input "false"
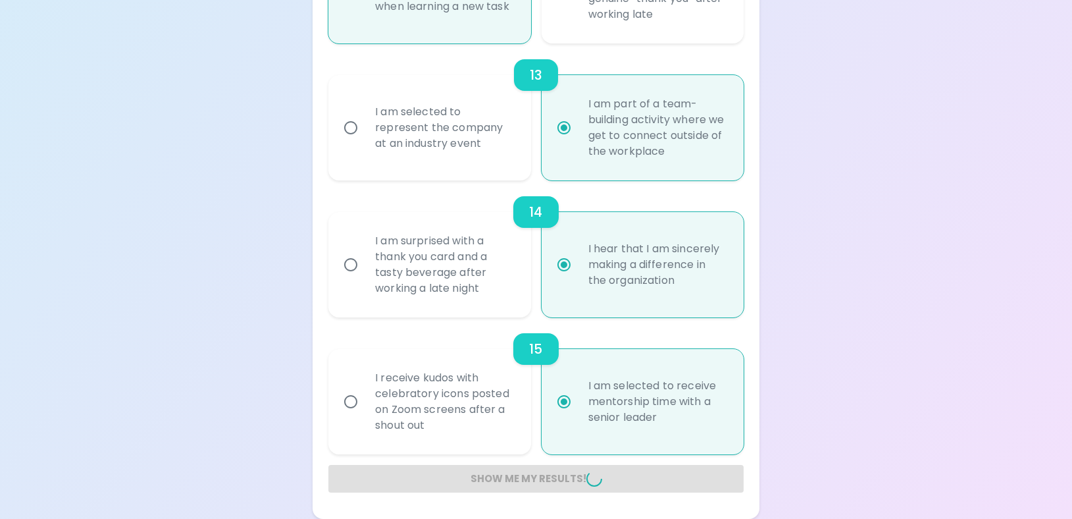
radio input "false"
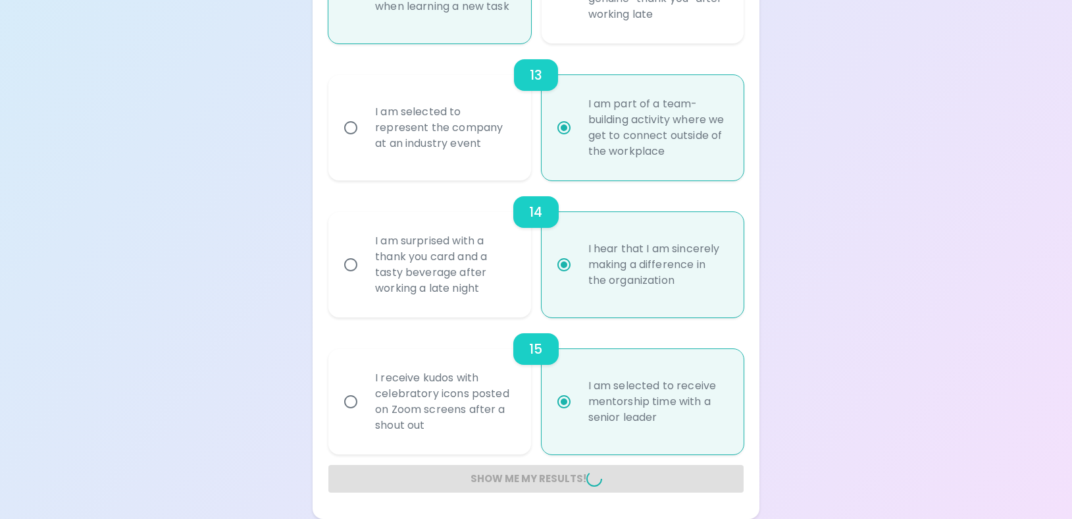
radio input "false"
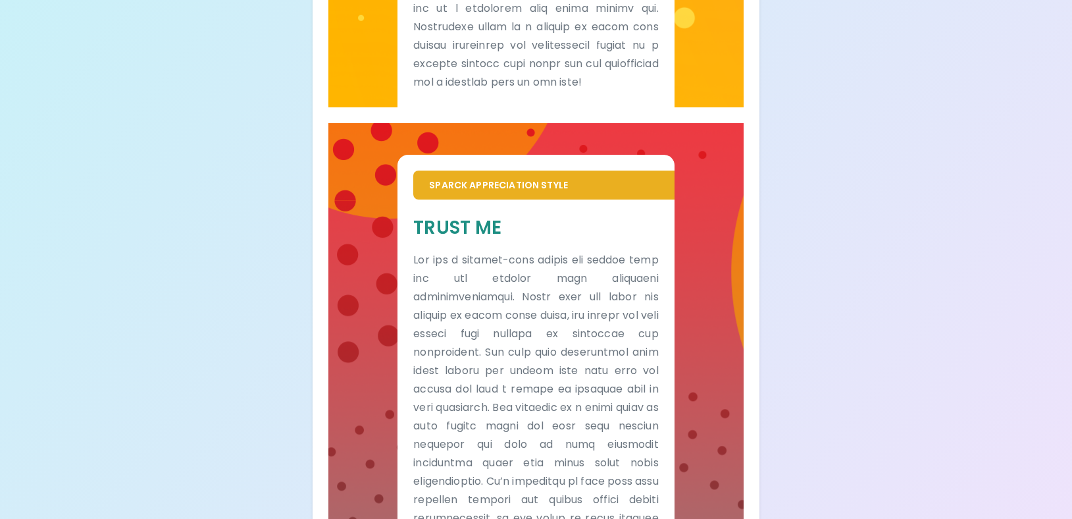
scroll to position [1086, 0]
